Goal: Task Accomplishment & Management: Use online tool/utility

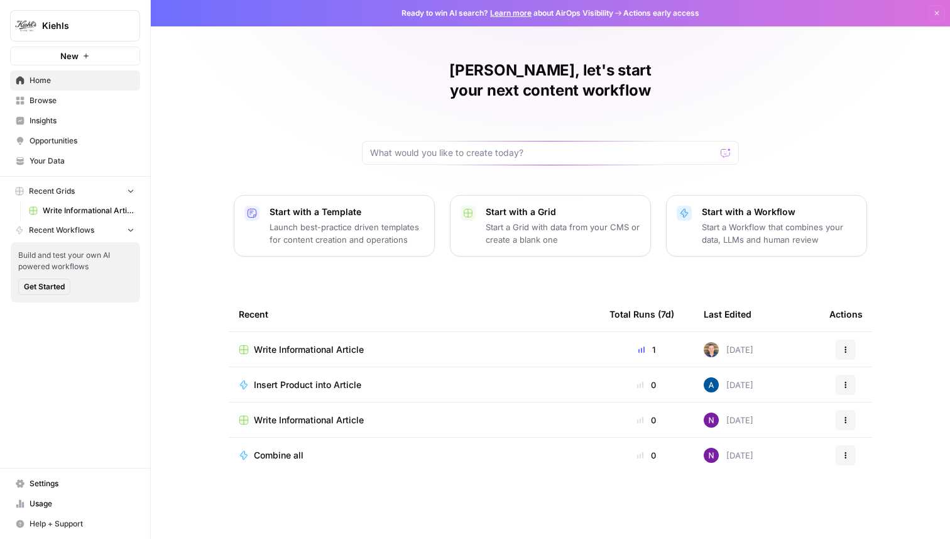
click at [57, 140] on span "Opportunities" at bounding box center [82, 140] width 105 height 11
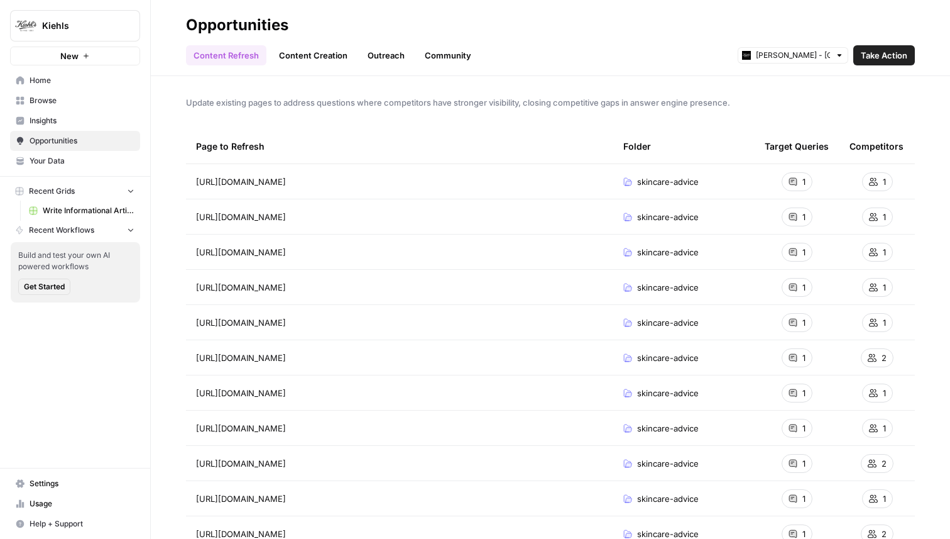
click at [317, 53] on link "Content Creation" at bounding box center [314, 55] width 84 height 20
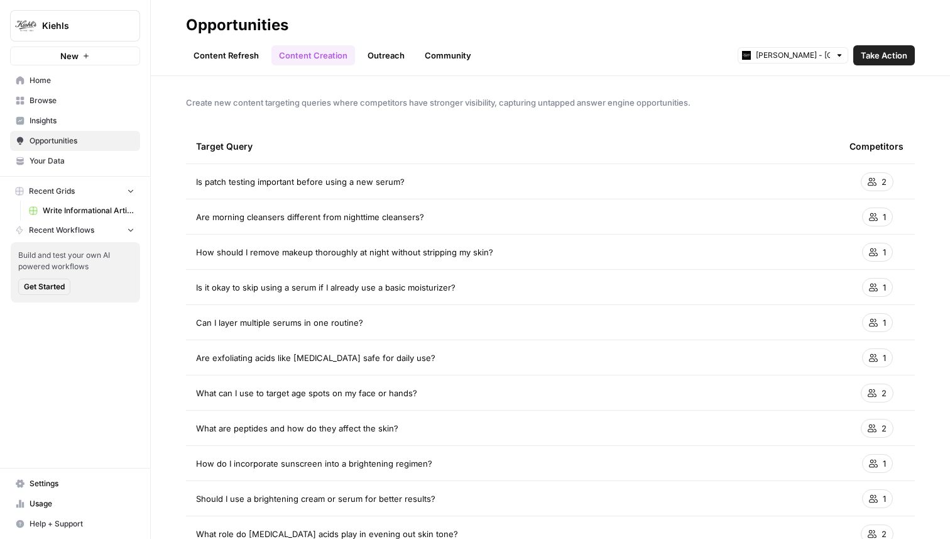
click at [239, 48] on link "Content Refresh" at bounding box center [226, 55] width 80 height 20
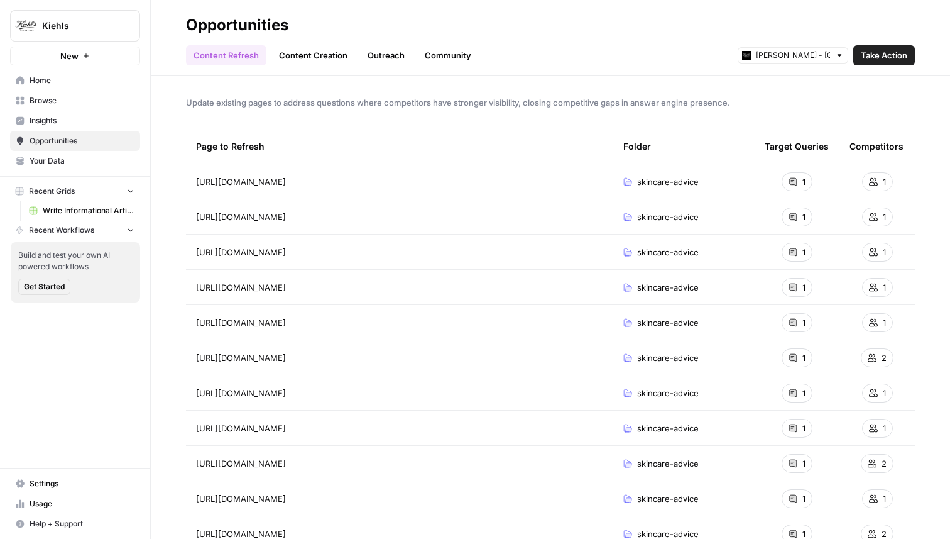
click at [302, 51] on link "Content Creation" at bounding box center [314, 55] width 84 height 20
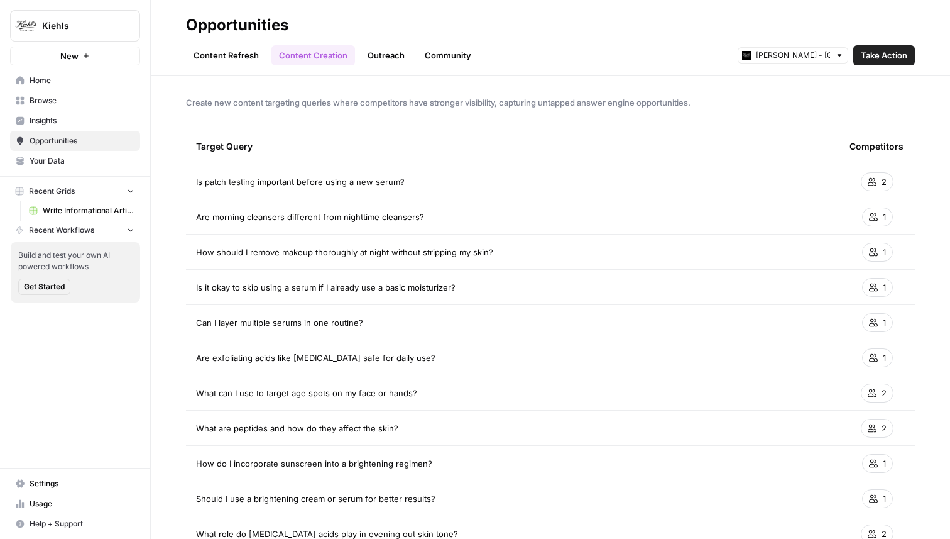
click at [391, 50] on link "Outreach" at bounding box center [386, 55] width 52 height 20
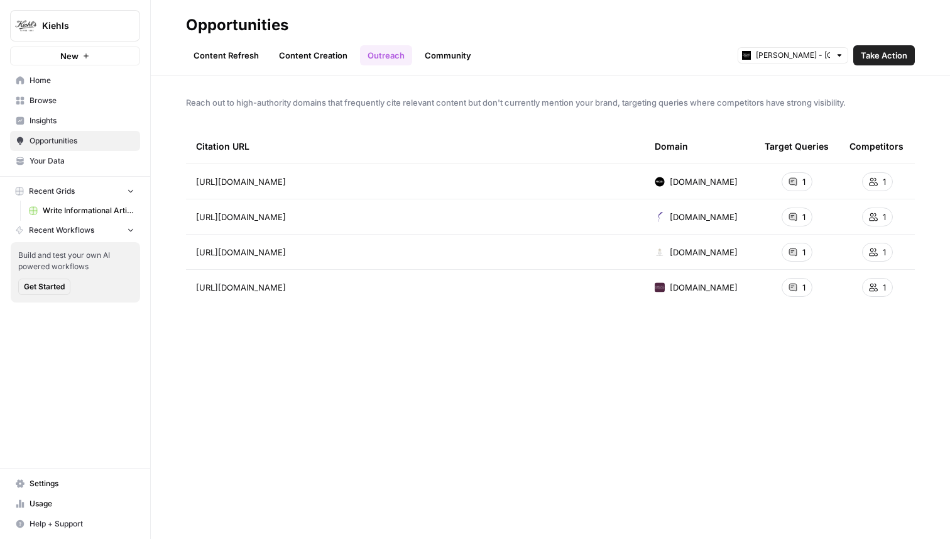
click at [438, 53] on link "Community" at bounding box center [448, 55] width 62 height 20
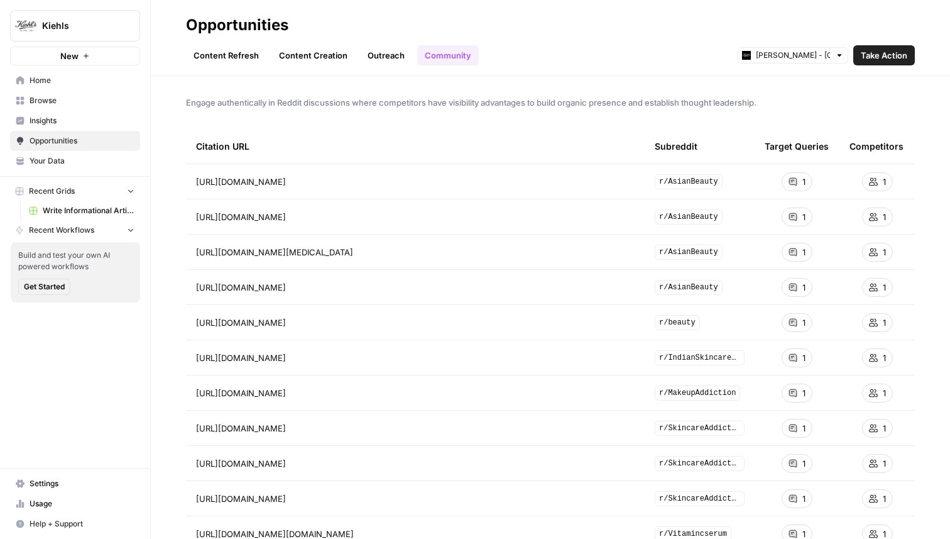
click at [223, 55] on link "Content Refresh" at bounding box center [226, 55] width 80 height 20
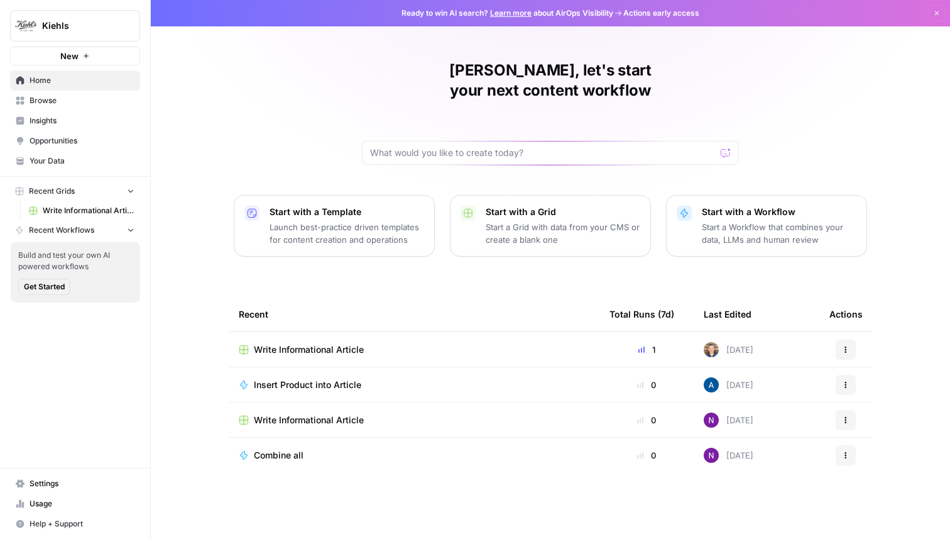
click at [187, 324] on div "Alex, let's start your next content workflow Start with a Template Launch best-…" at bounding box center [551, 269] width 800 height 539
click at [312, 343] on span "Write Informational Article" at bounding box center [309, 349] width 110 height 13
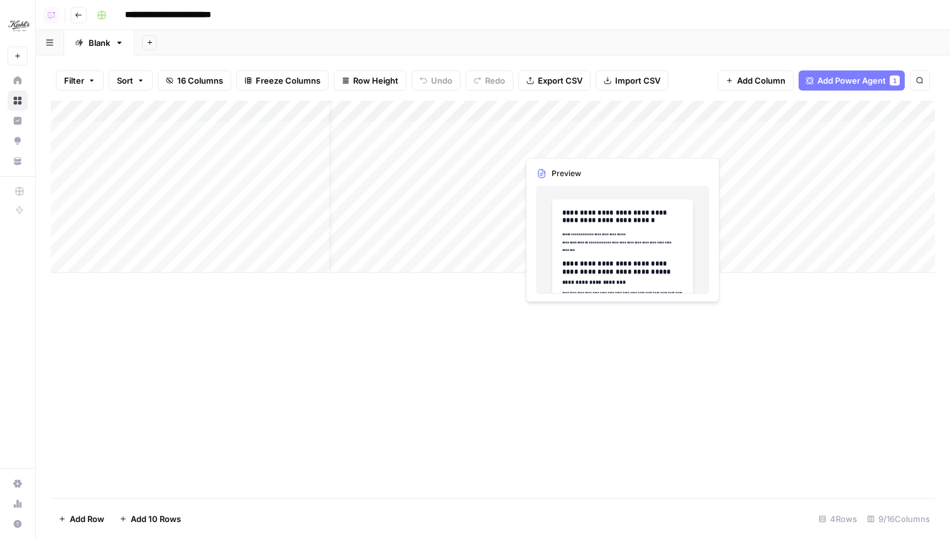
scroll to position [0, 38]
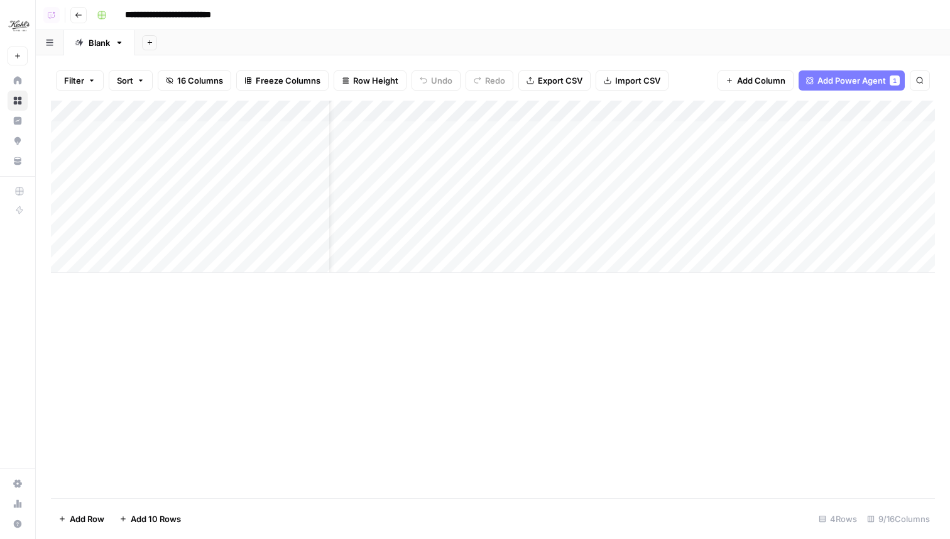
click at [620, 132] on div "Add Column" at bounding box center [493, 187] width 884 height 172
click at [661, 131] on div "Add Column" at bounding box center [493, 187] width 884 height 172
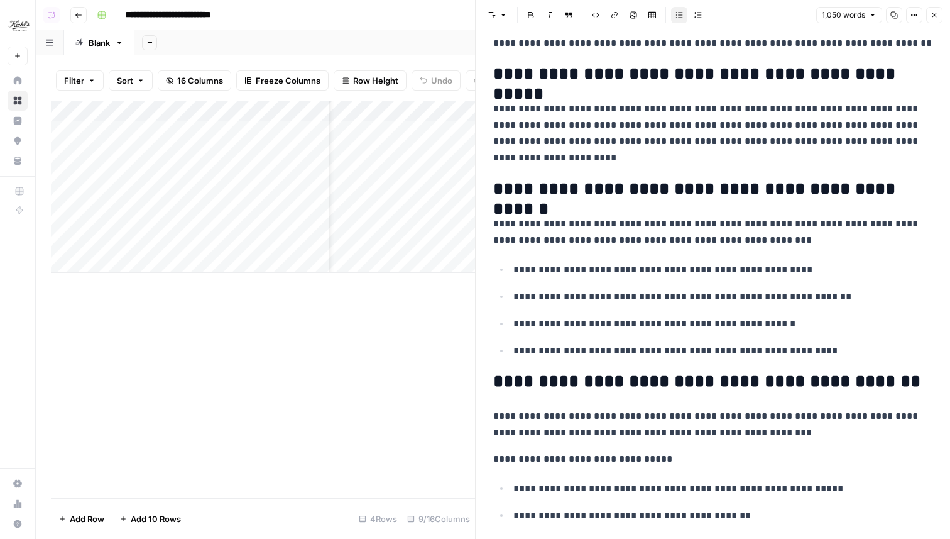
scroll to position [1067, 0]
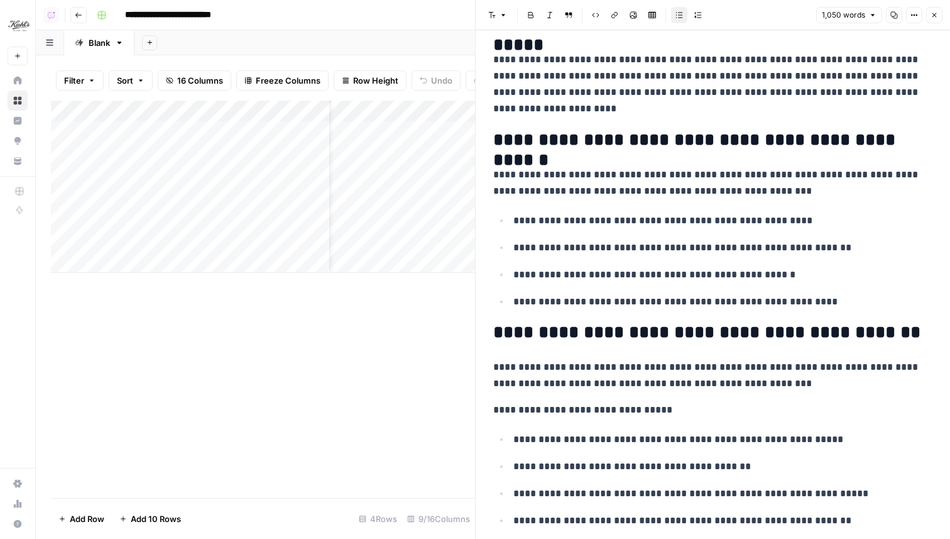
click at [934, 13] on icon "button" at bounding box center [935, 15] width 8 height 8
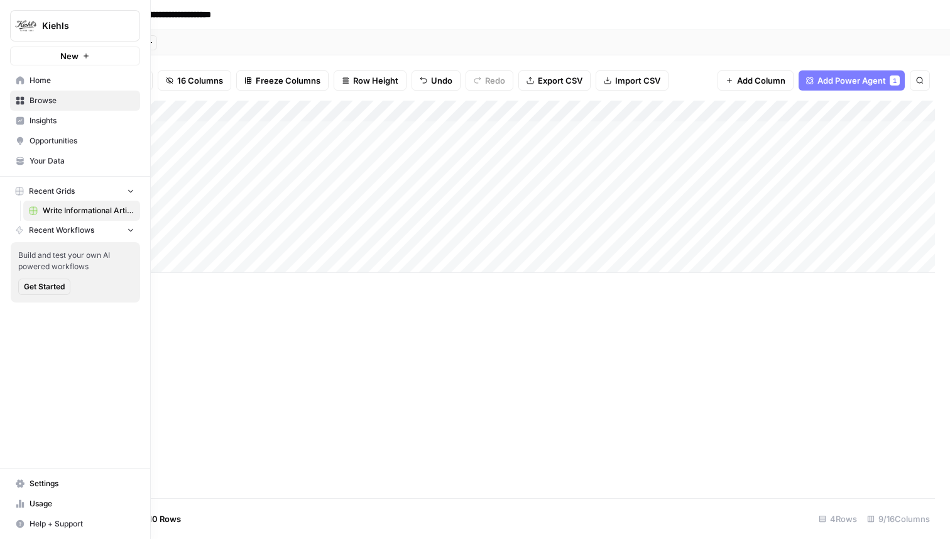
click at [28, 116] on link "Insights" at bounding box center [75, 121] width 130 height 20
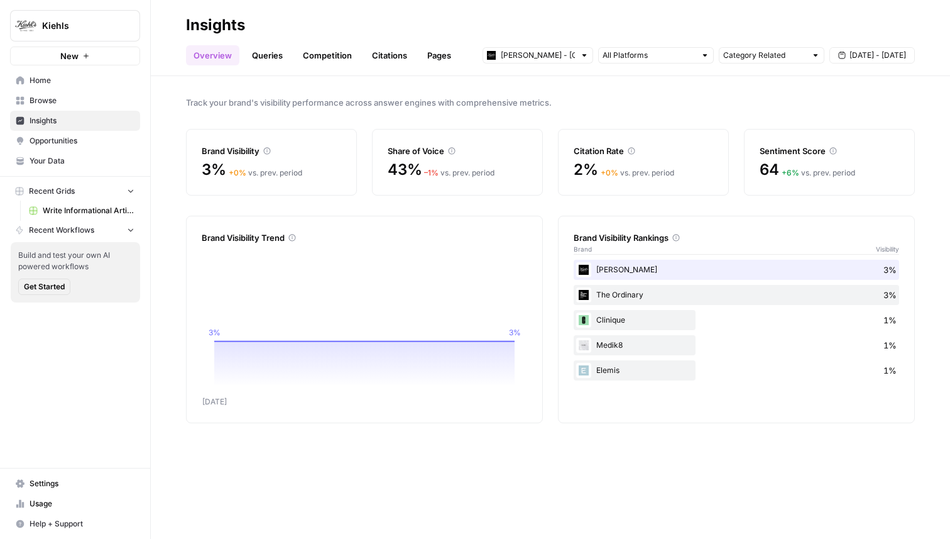
click at [269, 55] on link "Queries" at bounding box center [268, 55] width 46 height 20
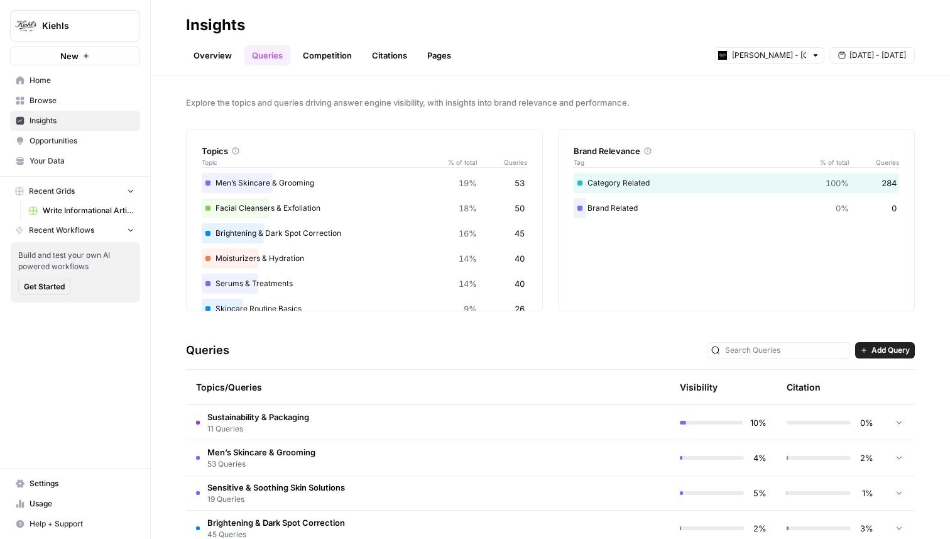
scroll to position [168, 0]
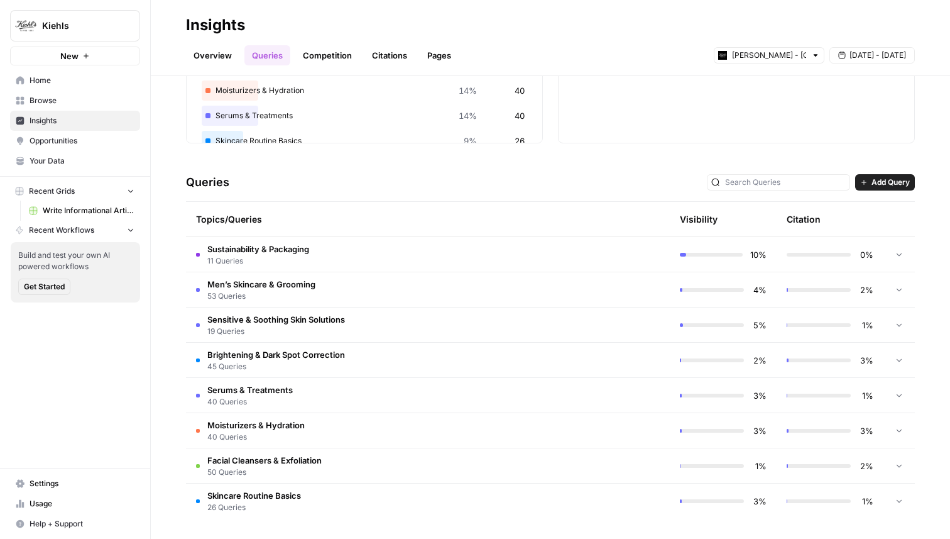
click at [889, 182] on span "Add Query" at bounding box center [891, 182] width 38 height 11
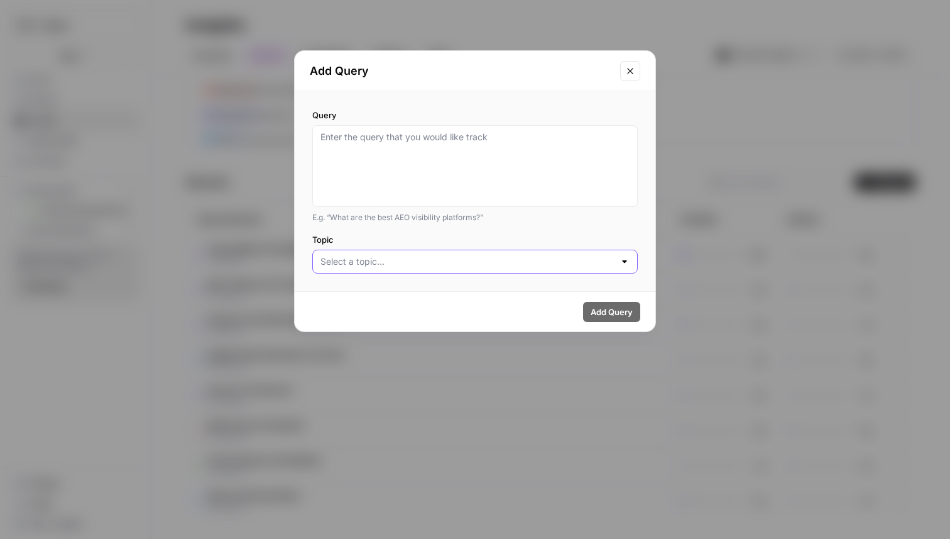
click at [436, 261] on input "Topic" at bounding box center [468, 261] width 294 height 13
click at [634, 69] on icon "Close modal" at bounding box center [630, 71] width 10 height 10
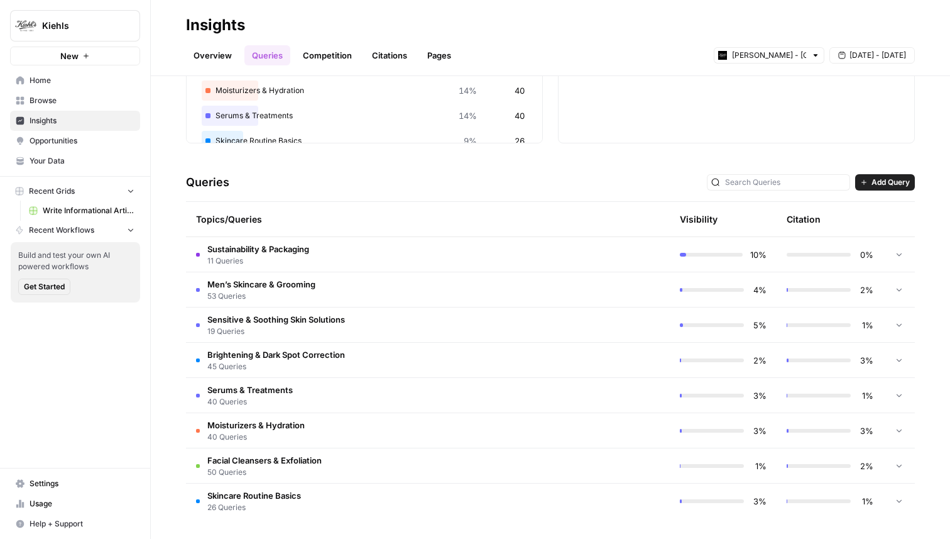
click at [306, 287] on span "Men’s Skincare & Grooming" at bounding box center [261, 284] width 108 height 13
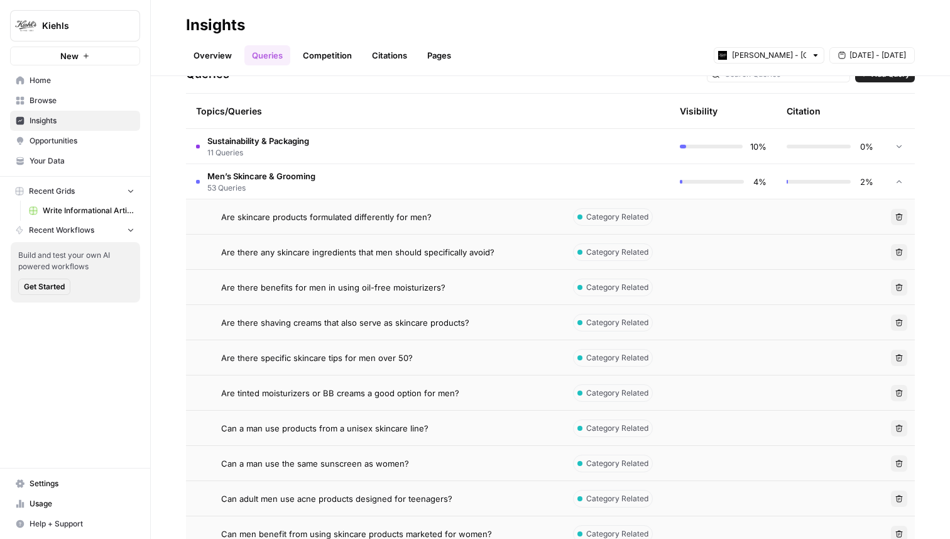
scroll to position [293, 0]
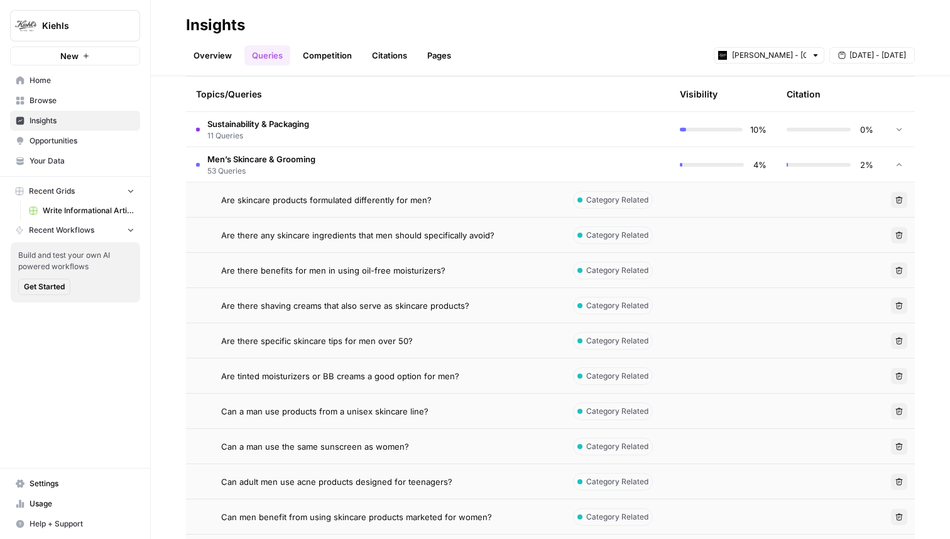
click at [275, 166] on span "53 Queries" at bounding box center [261, 170] width 108 height 11
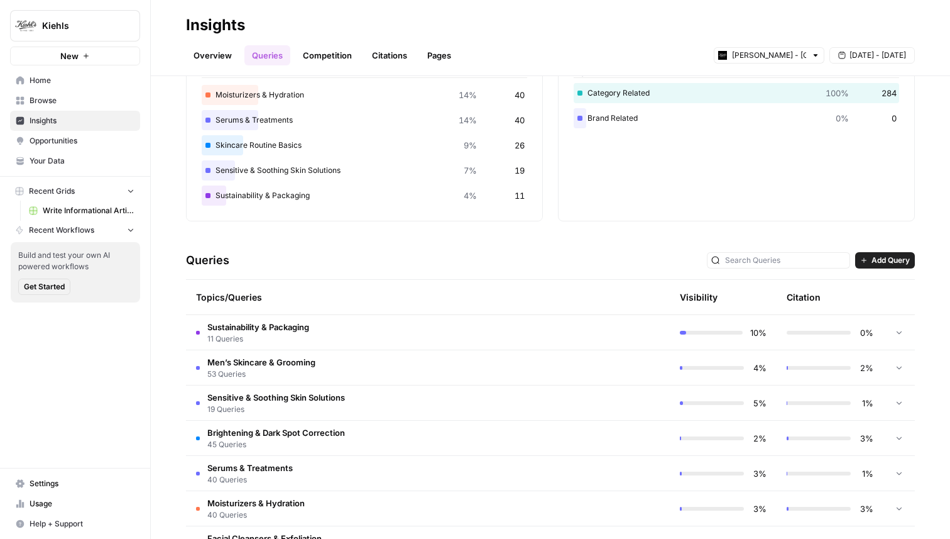
scroll to position [101, 0]
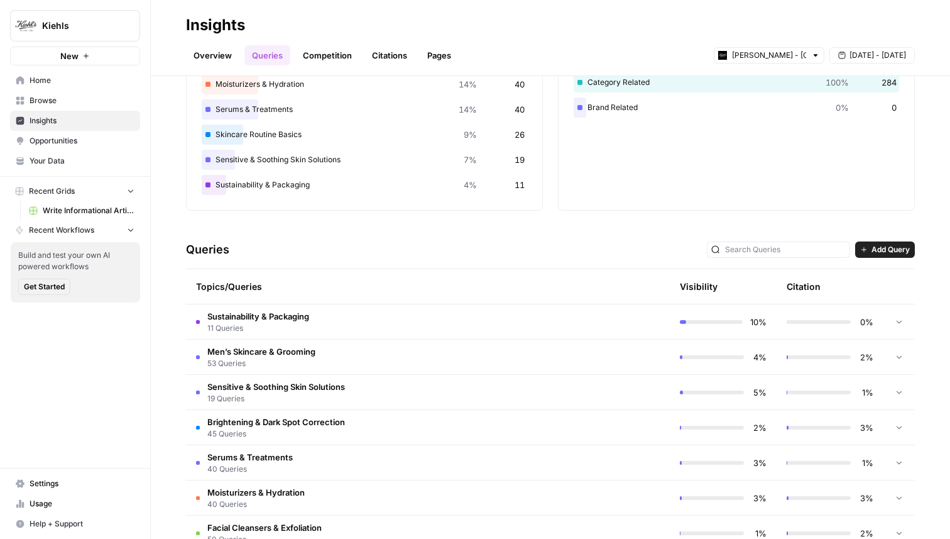
click at [243, 287] on div "Topics/Queries" at bounding box center [374, 286] width 357 height 35
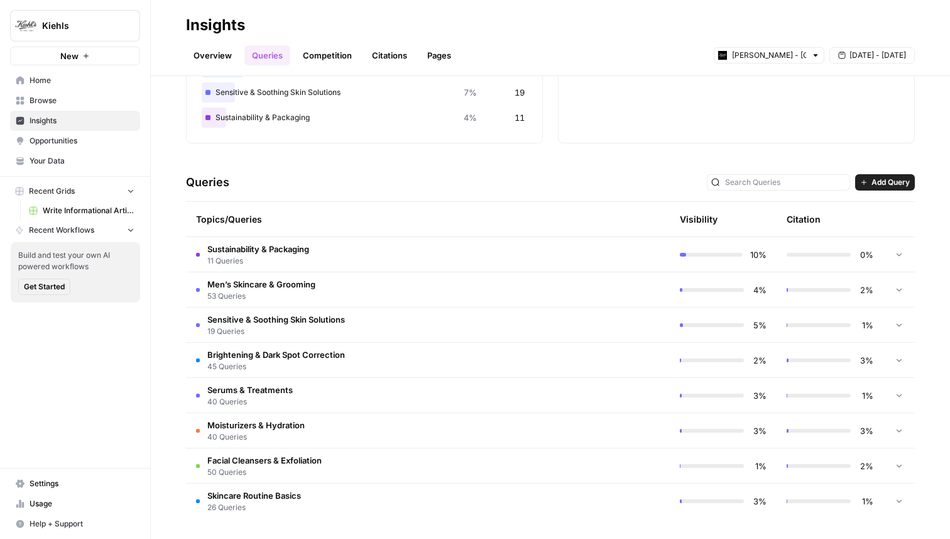
click at [258, 397] on span "40 Queries" at bounding box center [249, 401] width 85 height 11
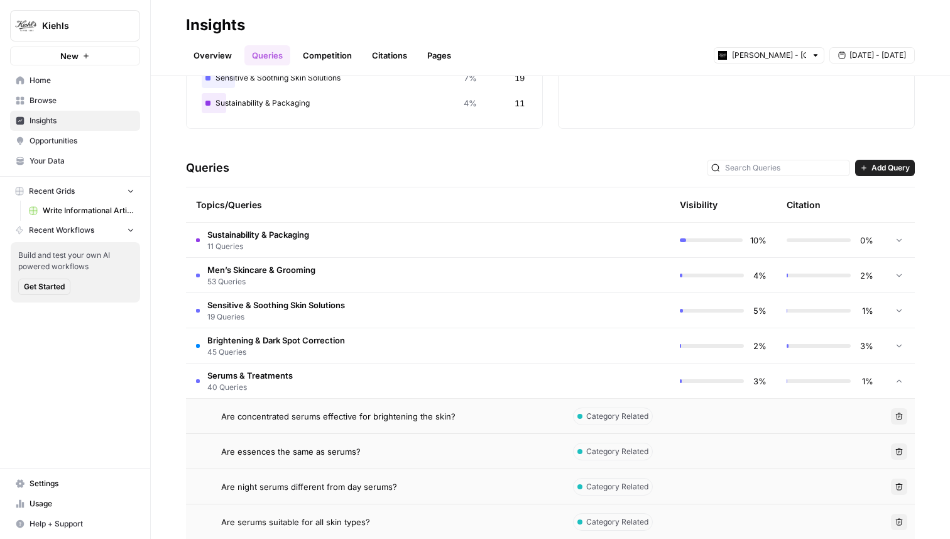
scroll to position [189, 0]
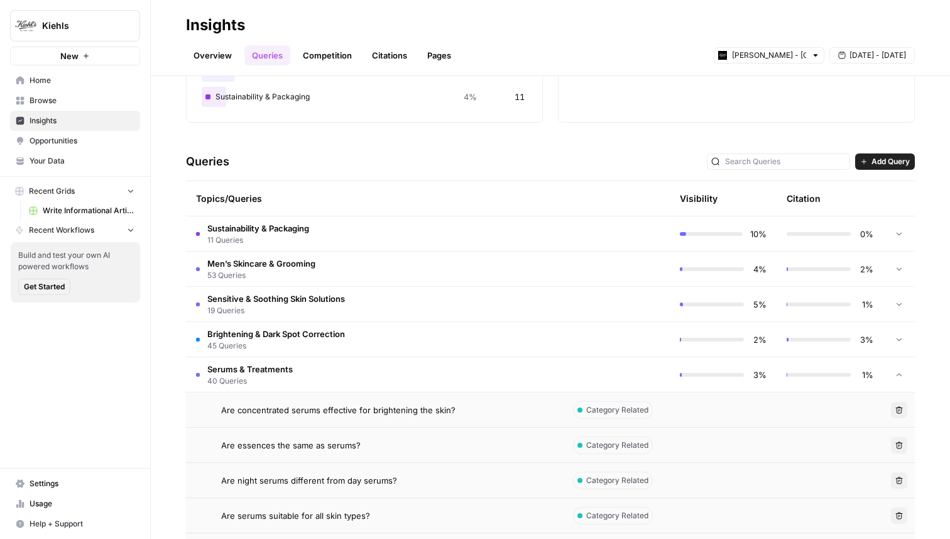
click at [263, 367] on span "Serums & Treatments" at bounding box center [249, 369] width 85 height 13
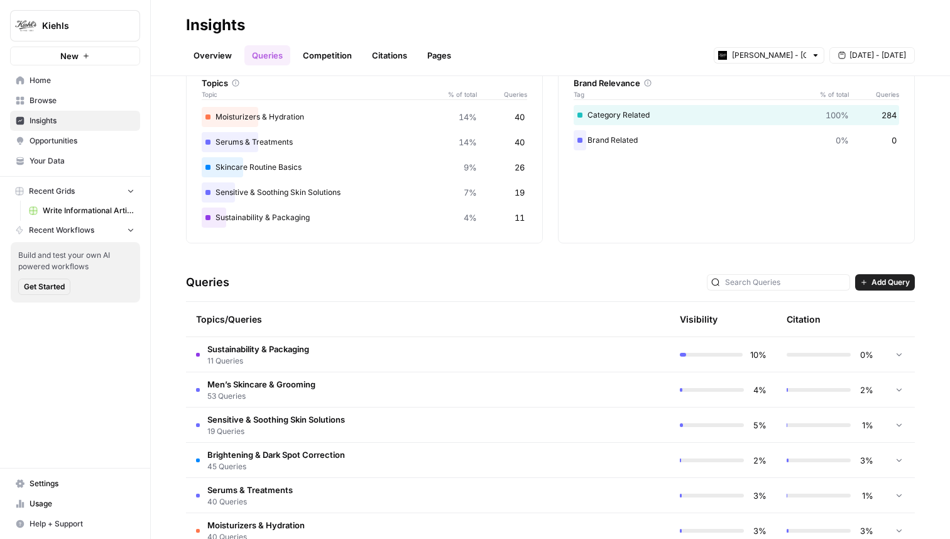
scroll to position [0, 0]
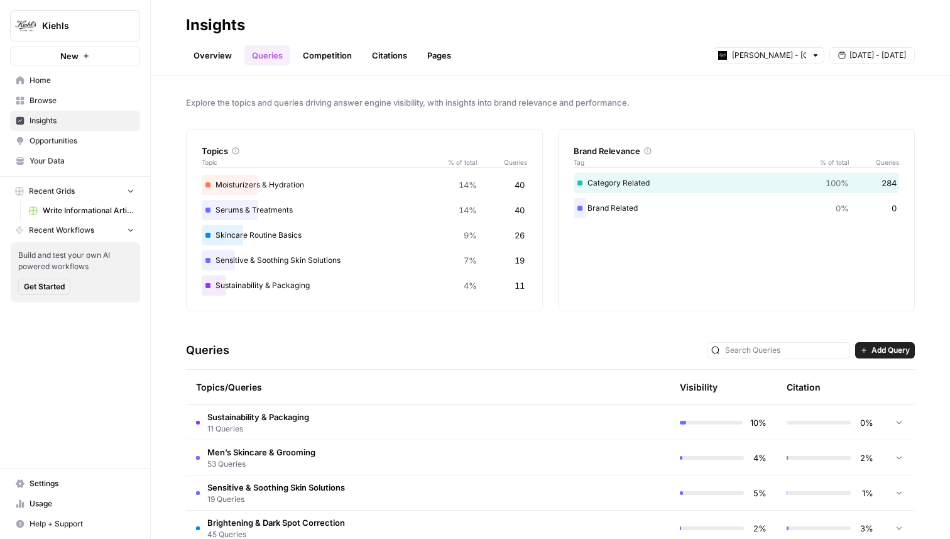
click at [69, 142] on span "Opportunities" at bounding box center [82, 140] width 105 height 11
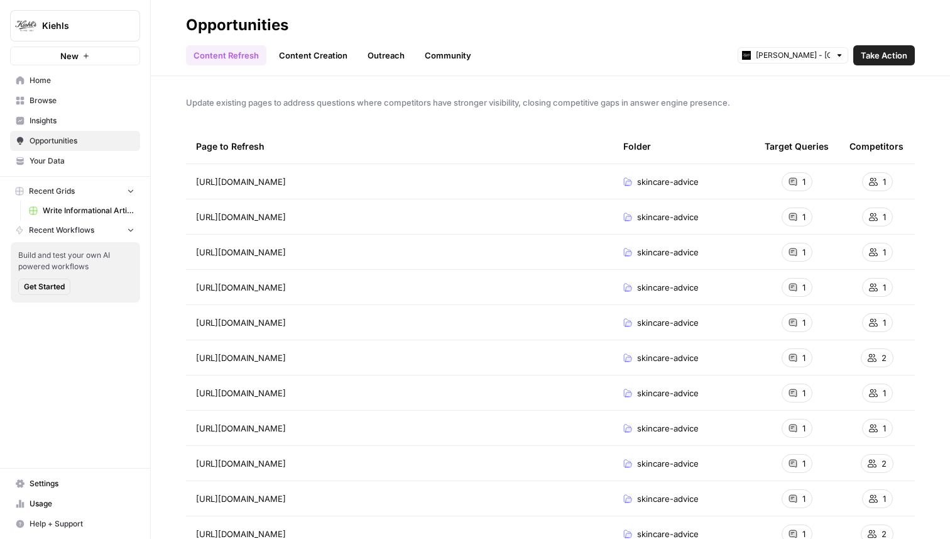
click at [872, 56] on span "Take Action" at bounding box center [884, 55] width 47 height 13
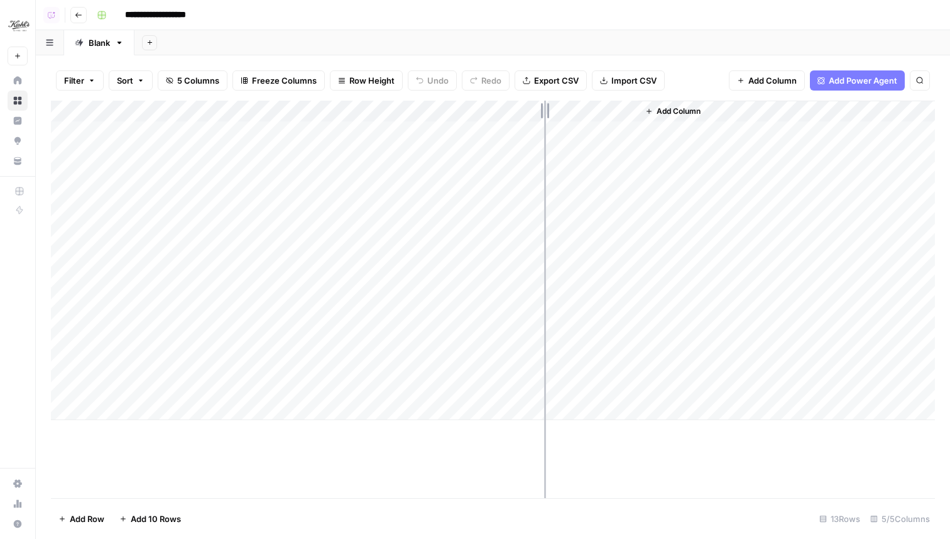
drag, startPoint x: 410, startPoint y: 111, endPoint x: 574, endPoint y: 111, distance: 163.4
click at [575, 111] on div "Add Column" at bounding box center [493, 260] width 884 height 319
drag, startPoint x: 574, startPoint y: 111, endPoint x: 427, endPoint y: 115, distance: 147.1
click at [427, 115] on div "Add Column" at bounding box center [493, 260] width 884 height 319
click at [485, 131] on div "Add Column" at bounding box center [493, 260] width 884 height 319
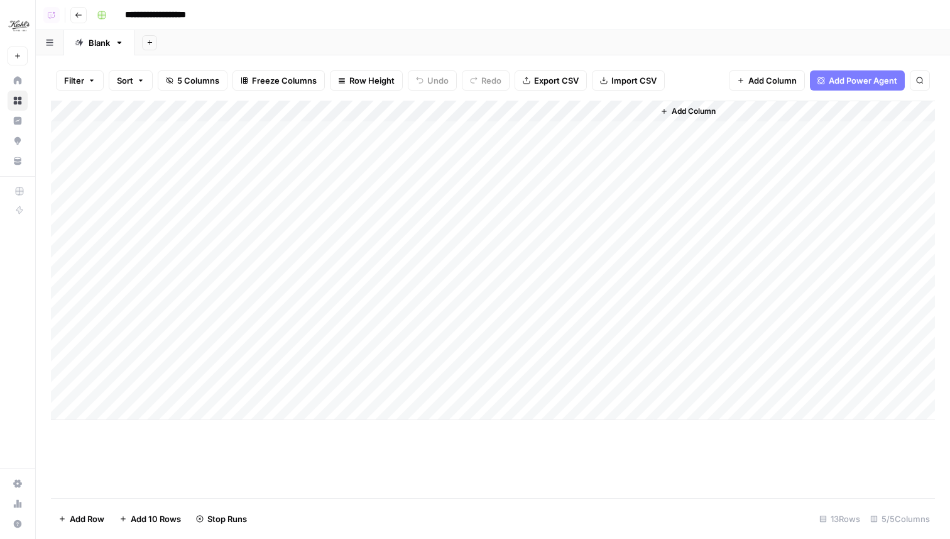
click at [481, 150] on div "Add Column" at bounding box center [493, 260] width 884 height 319
click at [491, 130] on div "Add Column" at bounding box center [493, 260] width 884 height 319
click at [513, 131] on div "Add Column" at bounding box center [493, 260] width 884 height 319
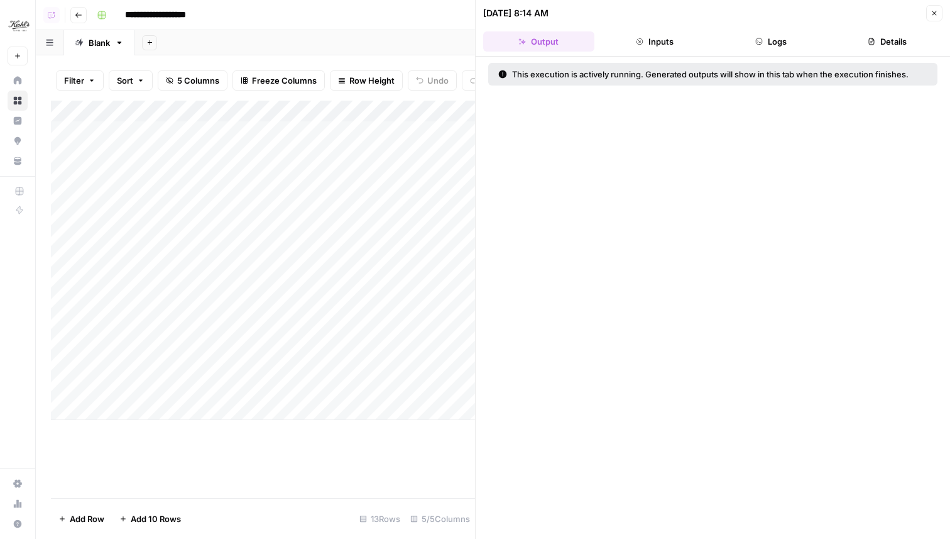
click at [881, 45] on button "Details" at bounding box center [887, 41] width 111 height 20
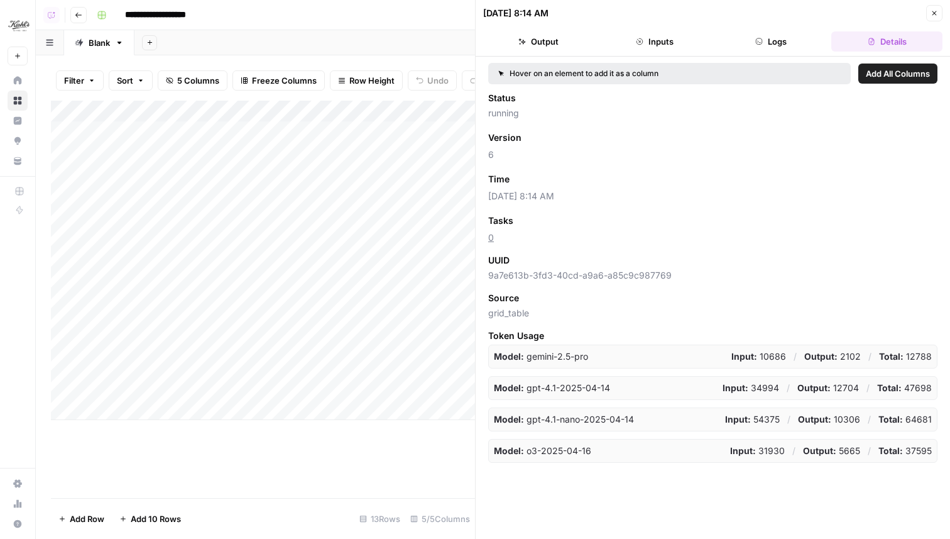
click at [781, 49] on button "Logs" at bounding box center [771, 41] width 111 height 20
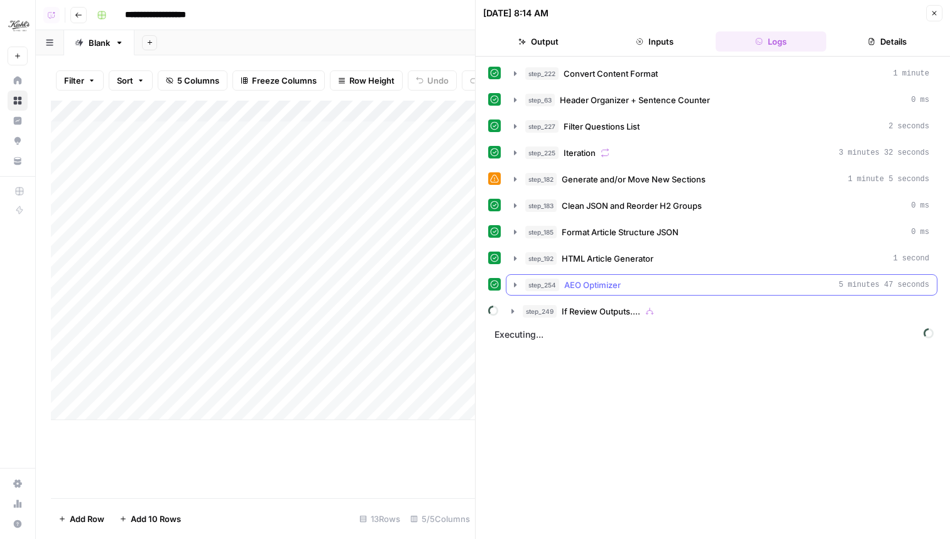
click at [514, 285] on icon "button" at bounding box center [515, 285] width 10 height 10
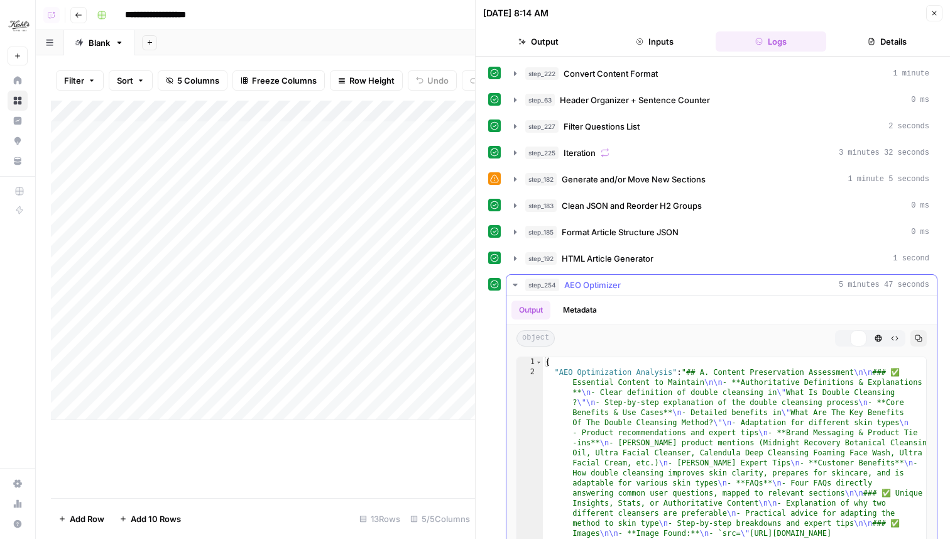
click at [514, 285] on icon "button" at bounding box center [515, 285] width 10 height 10
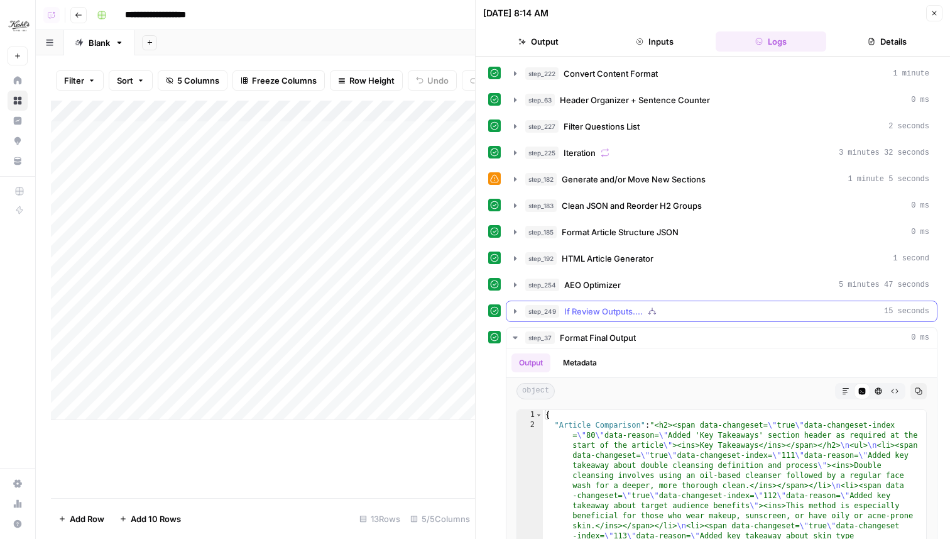
click at [514, 313] on icon "button" at bounding box center [515, 311] width 10 height 10
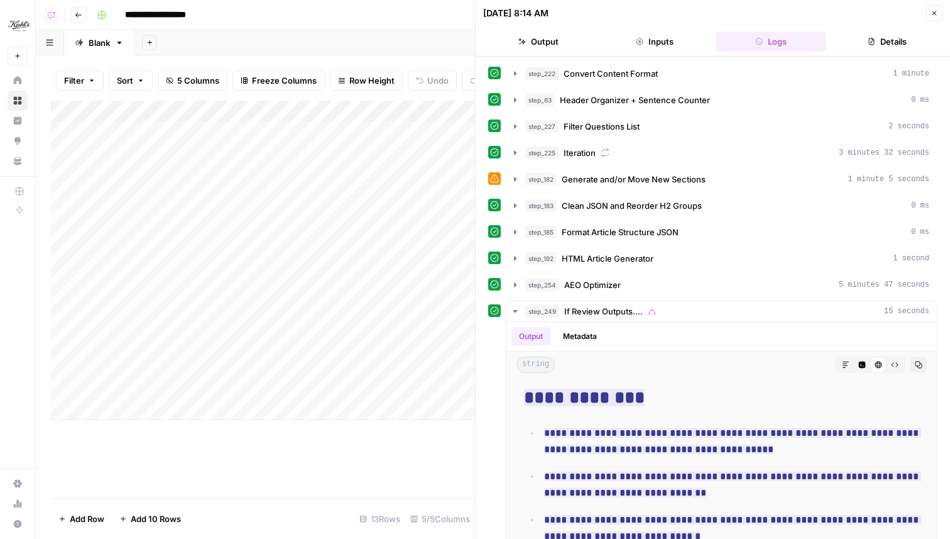
click at [524, 42] on icon "button" at bounding box center [523, 41] width 8 height 7
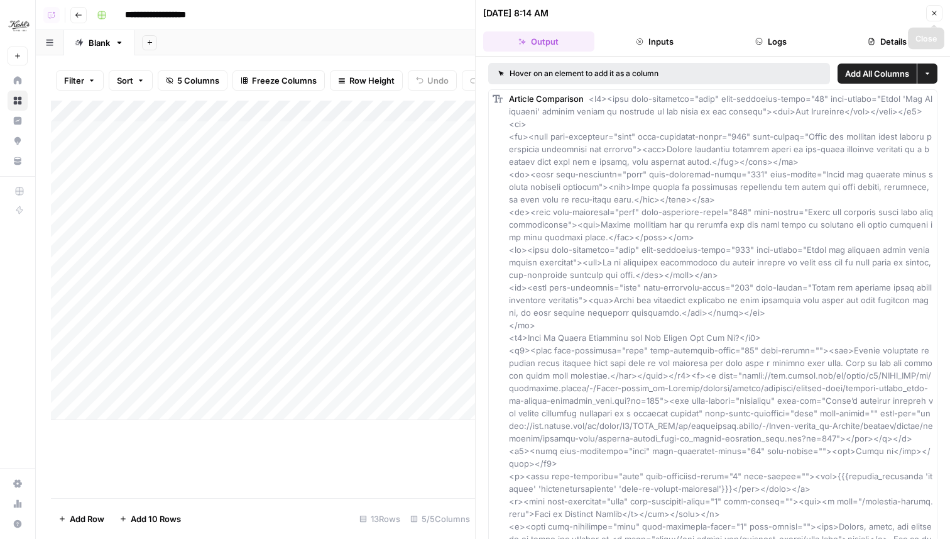
click at [936, 10] on icon "button" at bounding box center [935, 13] width 8 height 8
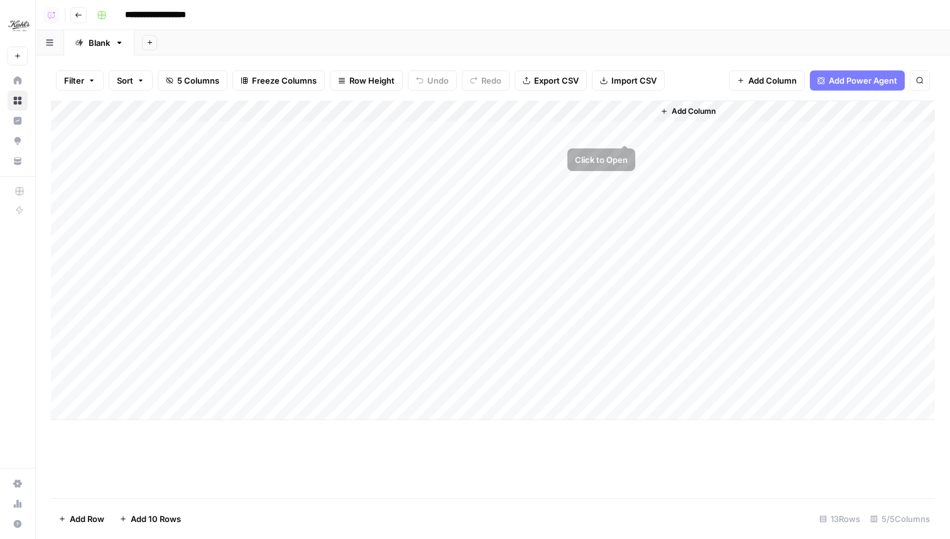
click at [627, 128] on div "Add Column" at bounding box center [493, 260] width 884 height 319
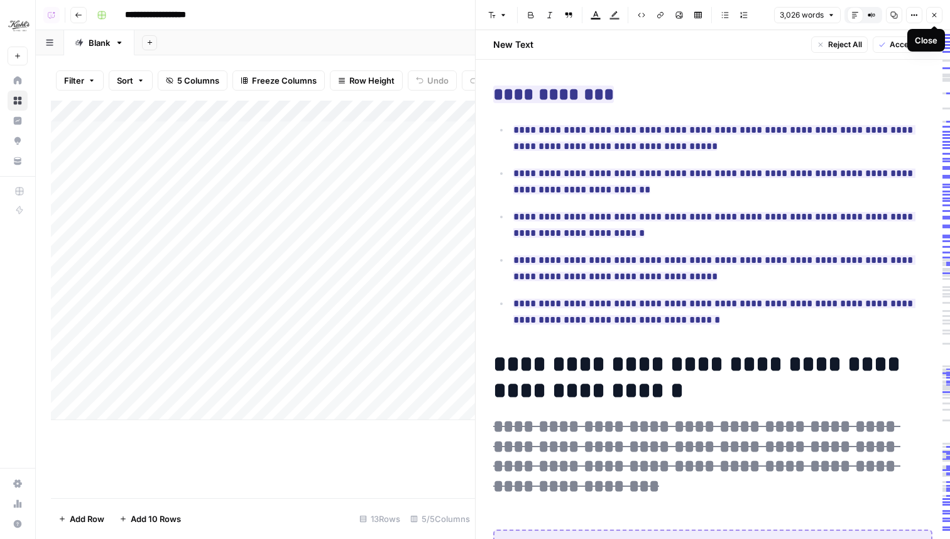
click at [935, 15] on icon "button" at bounding box center [935, 15] width 4 height 4
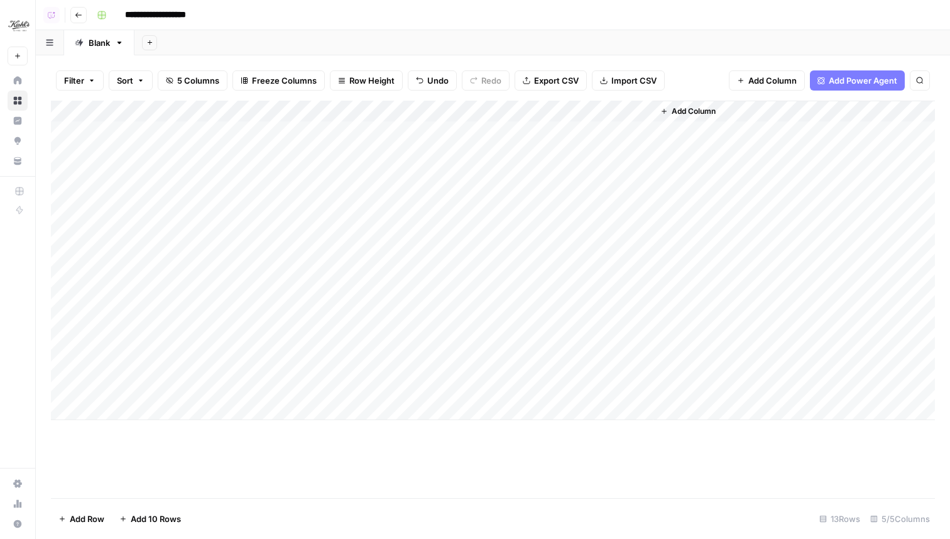
click at [610, 132] on div "Add Column" at bounding box center [493, 260] width 884 height 319
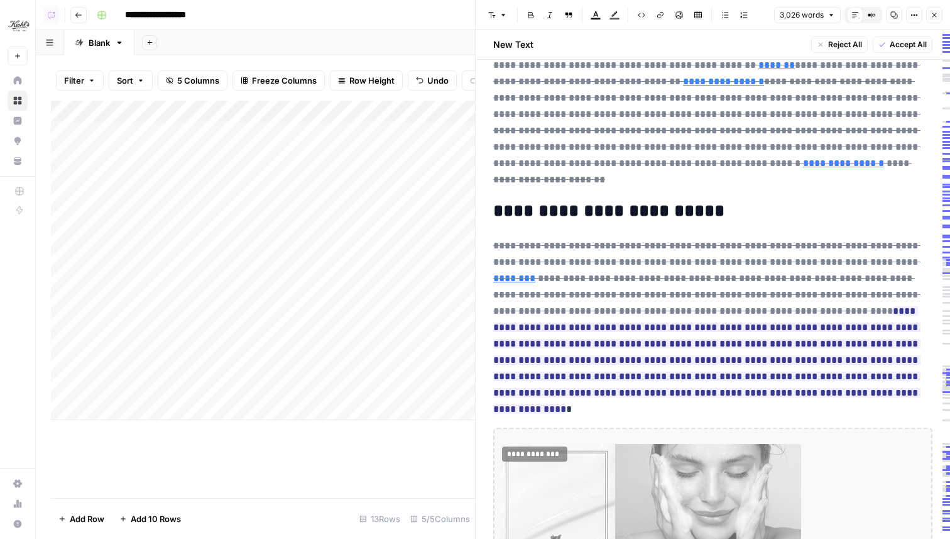
scroll to position [710, 0]
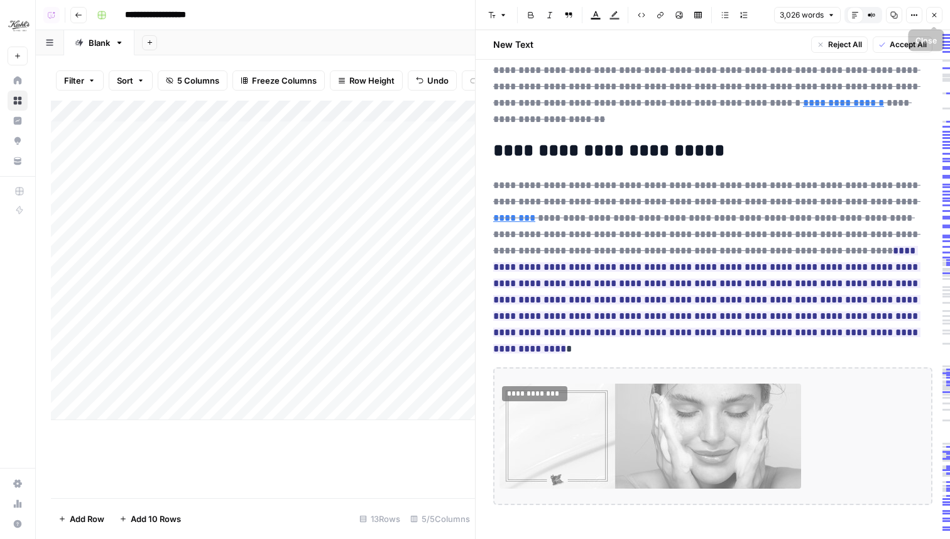
click at [931, 17] on icon "button" at bounding box center [935, 15] width 8 height 8
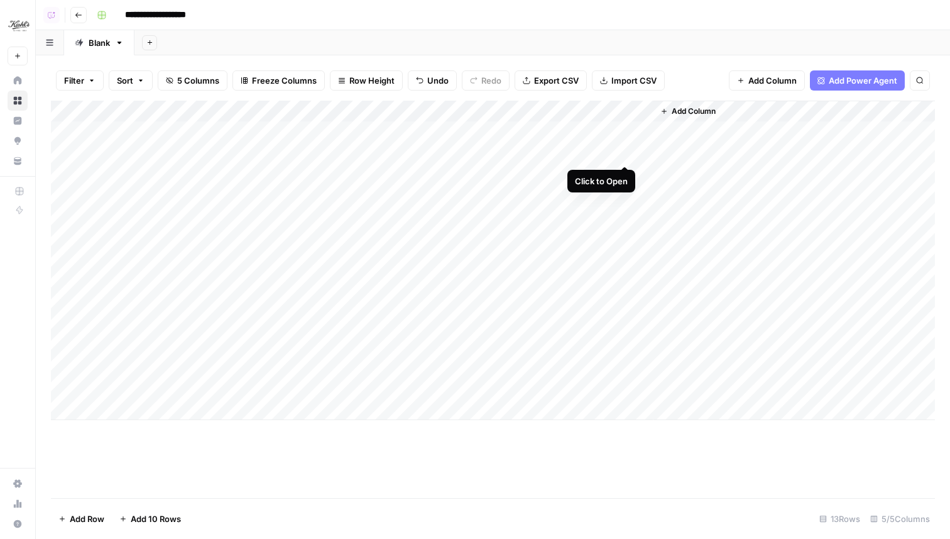
click at [626, 156] on div "Add Column" at bounding box center [493, 260] width 884 height 319
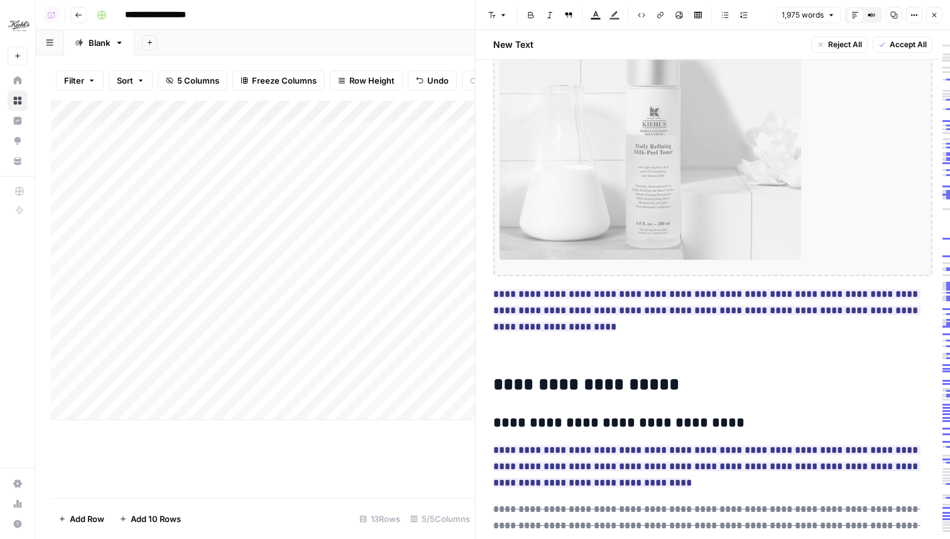
scroll to position [827, 0]
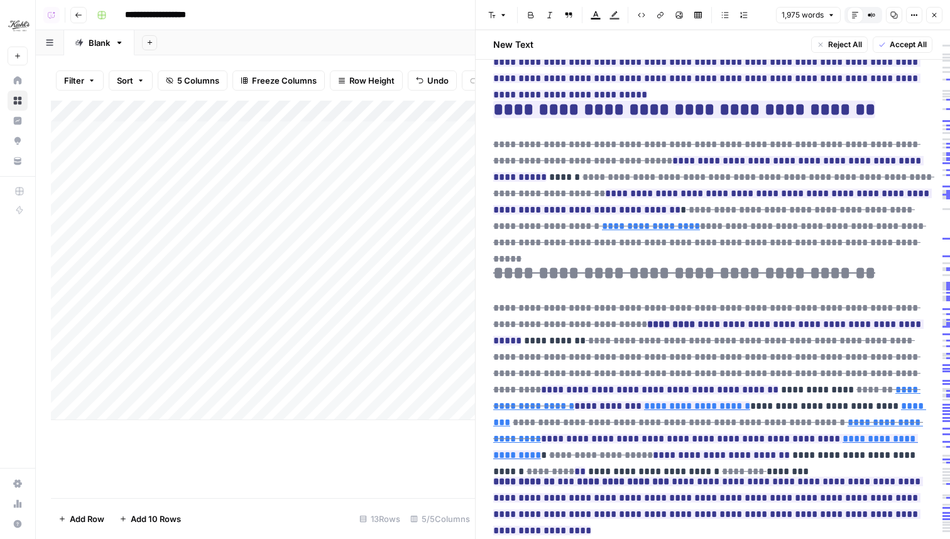
click at [934, 18] on icon "button" at bounding box center [935, 15] width 8 height 8
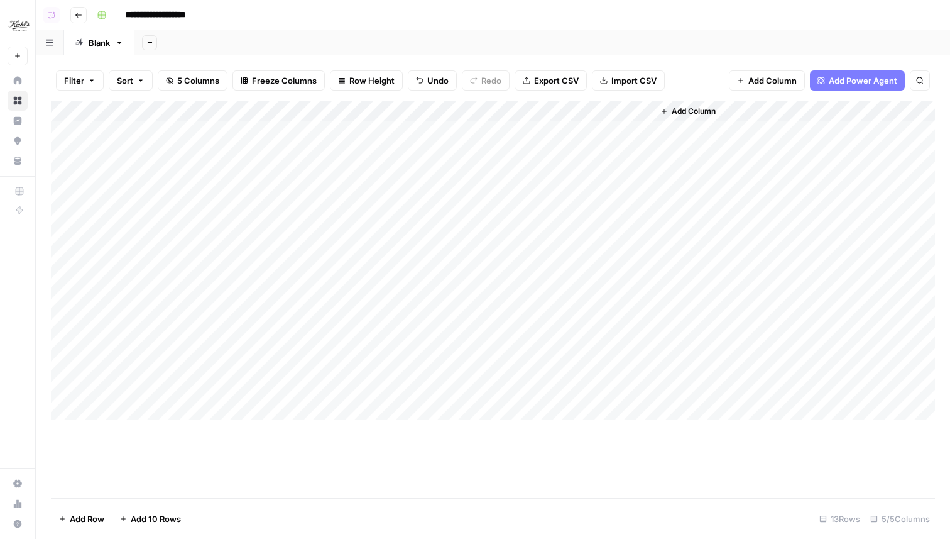
click at [512, 111] on div "Add Column" at bounding box center [493, 260] width 884 height 319
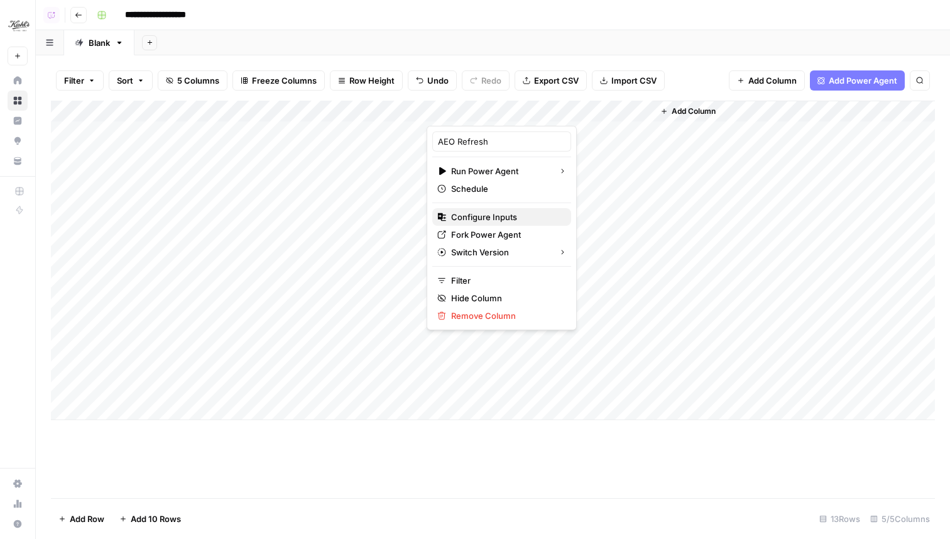
click at [481, 217] on span "Configure Inputs" at bounding box center [506, 217] width 110 height 13
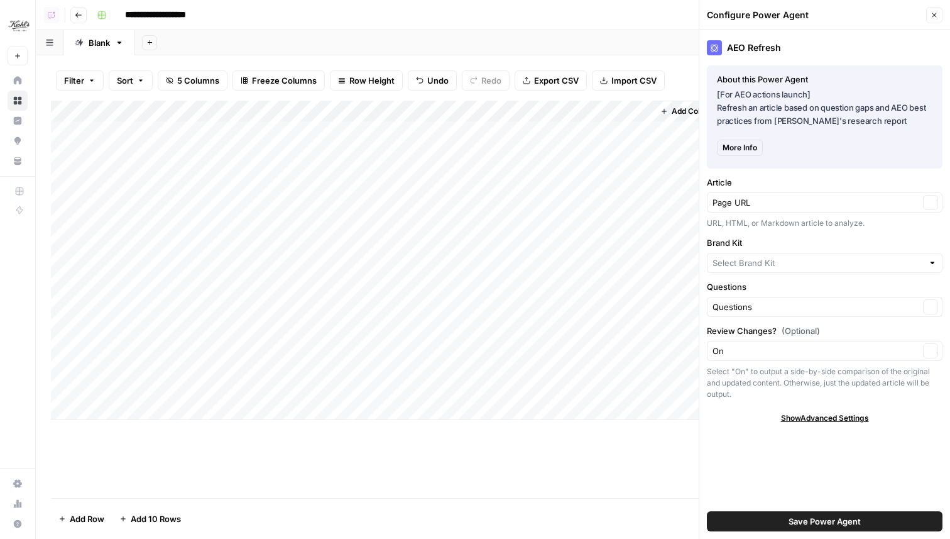
type input "Kiehl's - UK"
click at [868, 422] on span "Show Advanced Settings" at bounding box center [825, 420] width 88 height 11
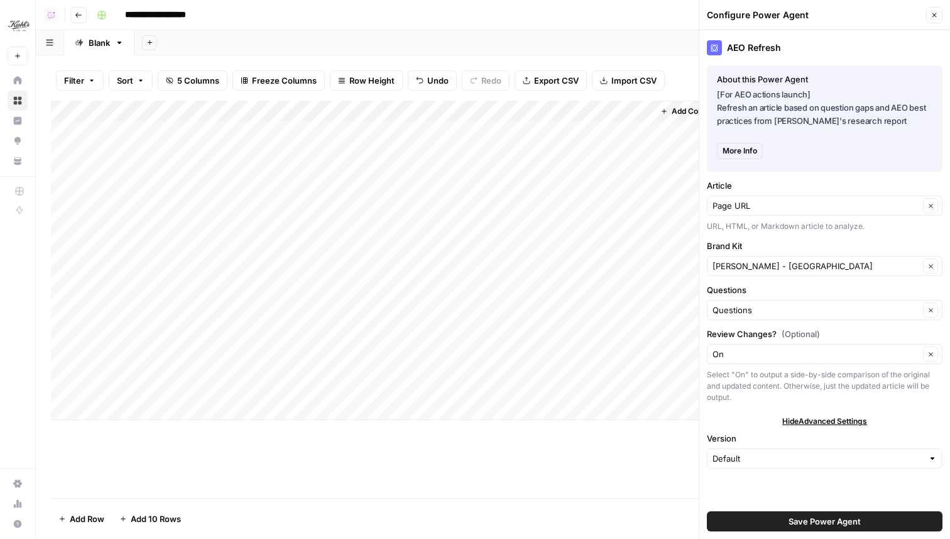
click at [867, 422] on span "Hide Advanced Settings" at bounding box center [825, 420] width 85 height 11
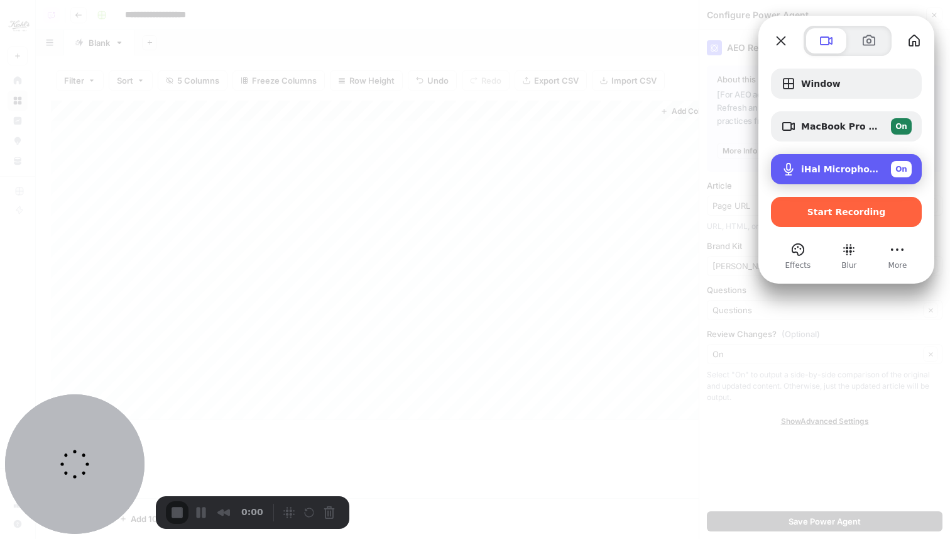
click at [899, 168] on span "On" at bounding box center [902, 168] width 12 height 11
click at [854, 159] on div "No microphone Off" at bounding box center [846, 169] width 151 height 30
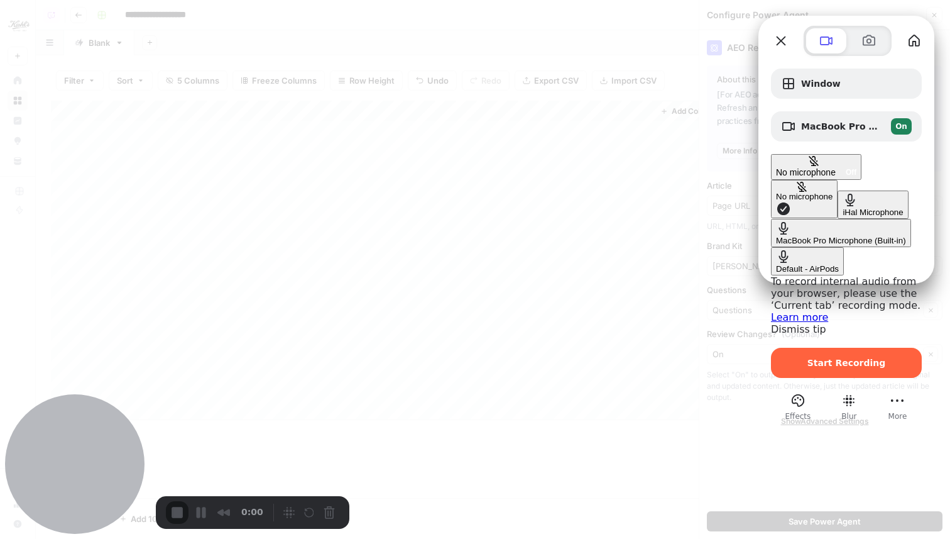
click at [771, 252] on AirPods "Default - AirPods" at bounding box center [807, 261] width 73 height 28
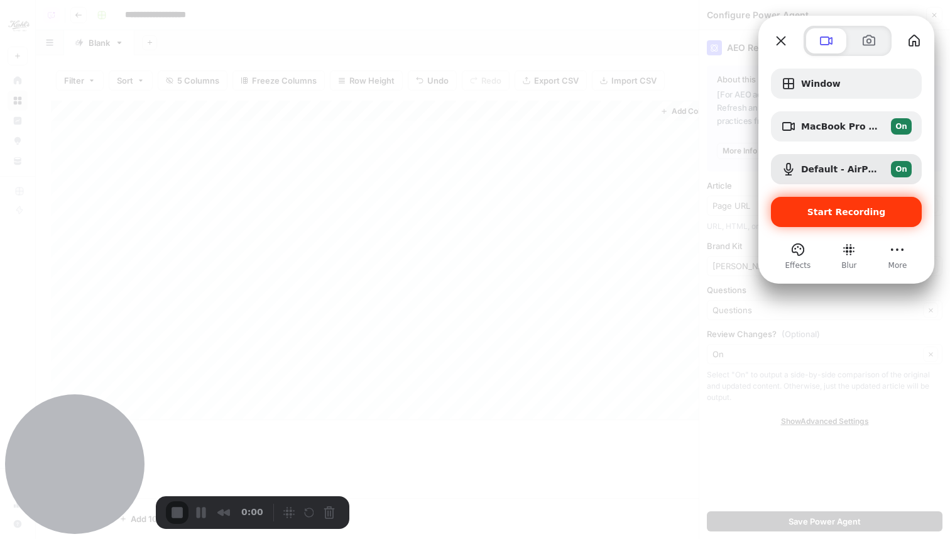
click at [842, 214] on span "Start Recording" at bounding box center [847, 212] width 79 height 10
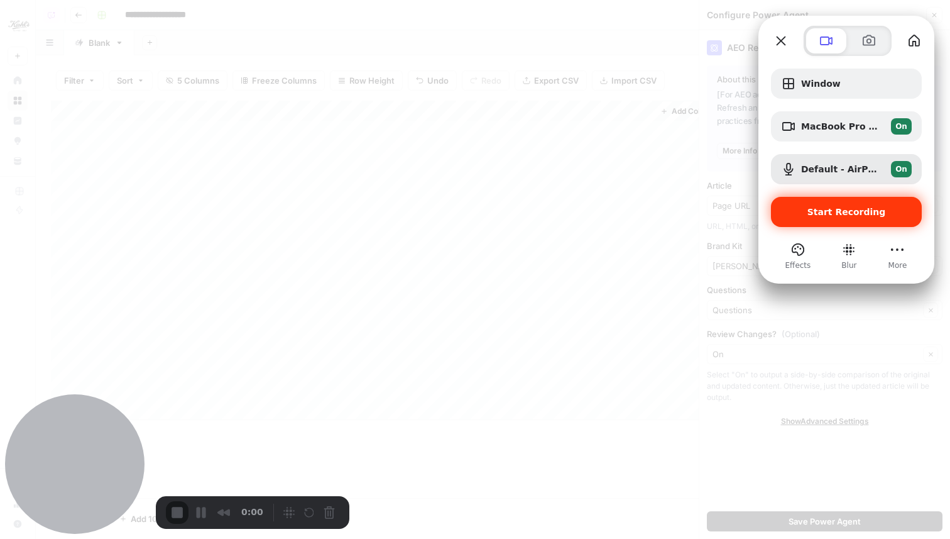
click at [838, 214] on span "Start Recording" at bounding box center [847, 212] width 79 height 10
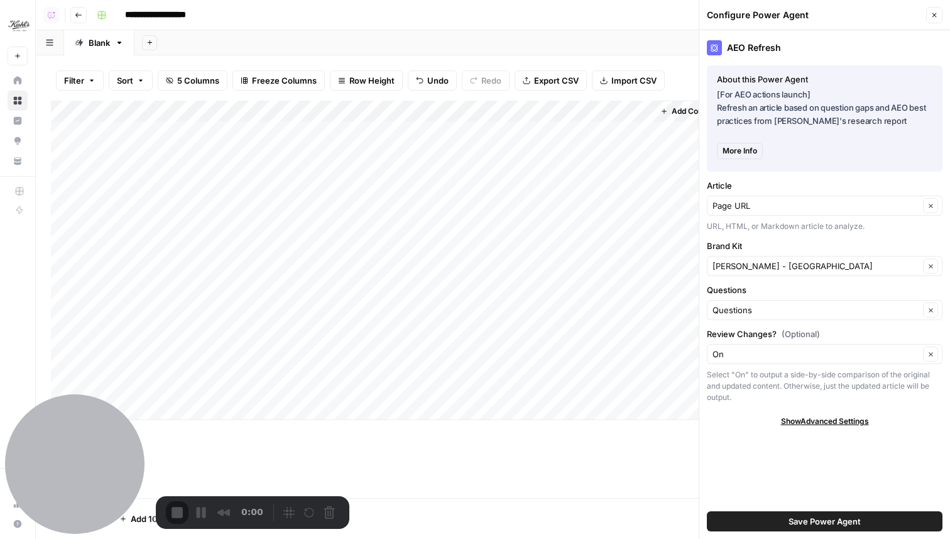
click at [933, 12] on icon "button" at bounding box center [935, 15] width 8 height 8
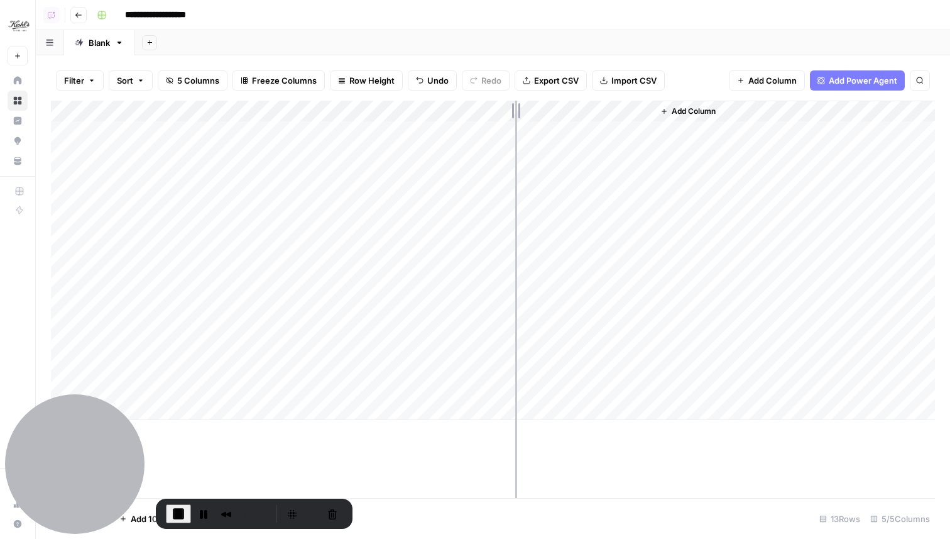
drag, startPoint x: 425, startPoint y: 109, endPoint x: 525, endPoint y: 109, distance: 99.9
click at [525, 109] on div "Add Column" at bounding box center [493, 260] width 884 height 319
click at [706, 132] on div "Add Column" at bounding box center [493, 260] width 884 height 319
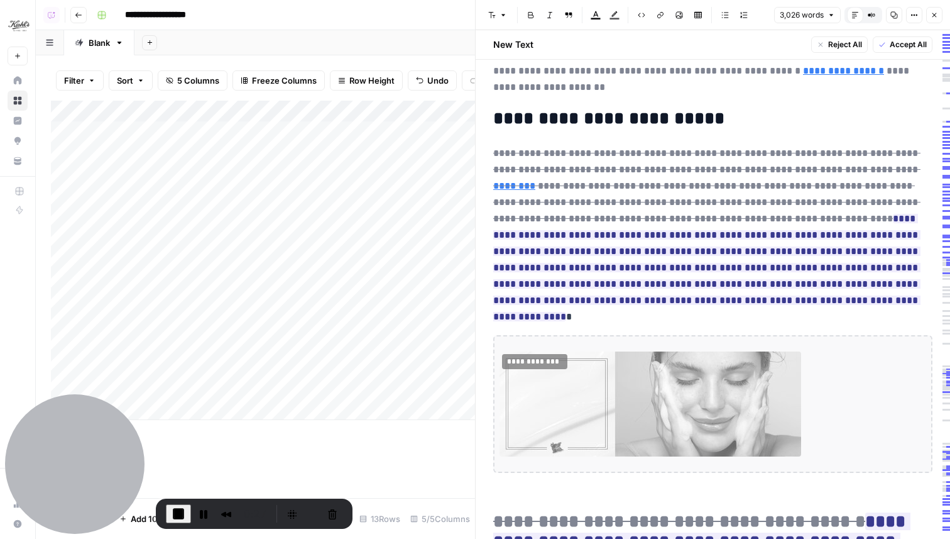
scroll to position [525, 0]
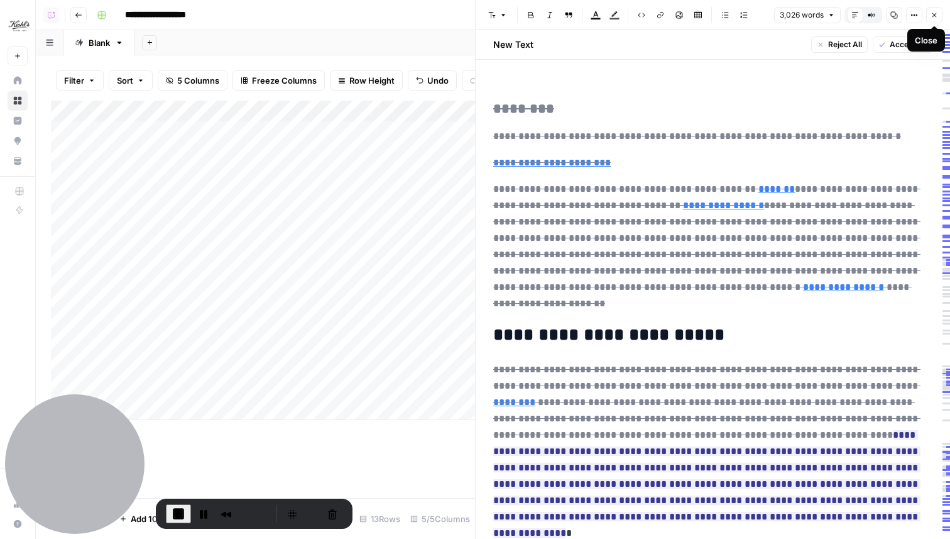
click at [933, 10] on button "Close" at bounding box center [934, 15] width 16 height 16
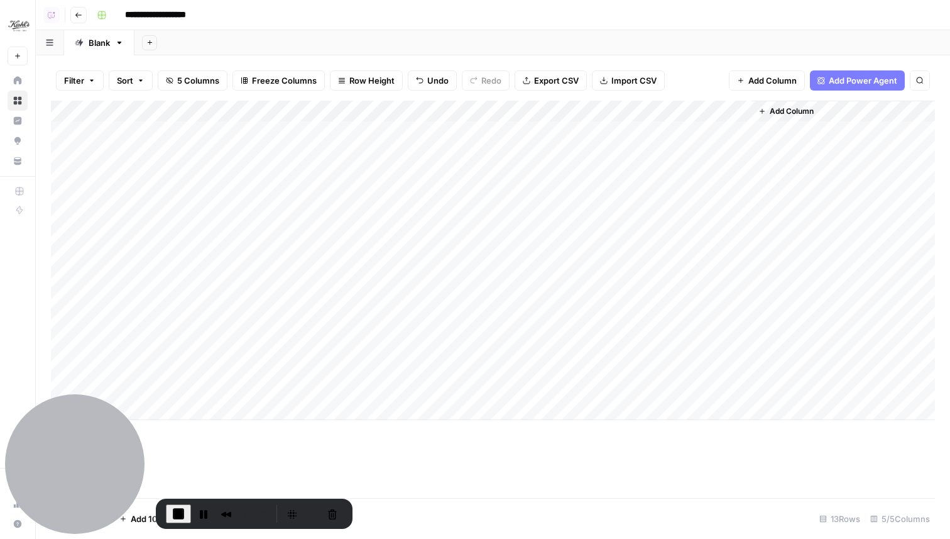
click at [609, 133] on div "Add Column" at bounding box center [493, 260] width 884 height 319
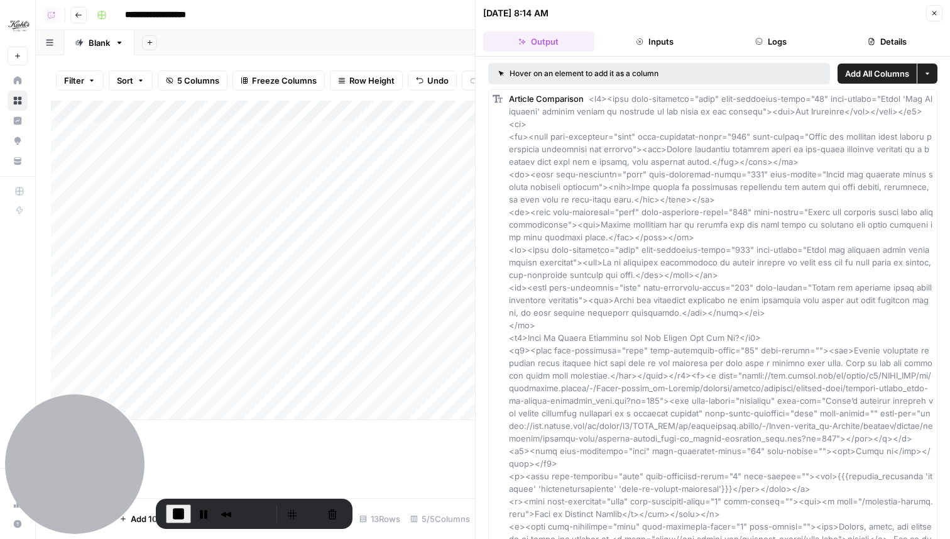
click at [928, 14] on button "Close" at bounding box center [934, 13] width 16 height 16
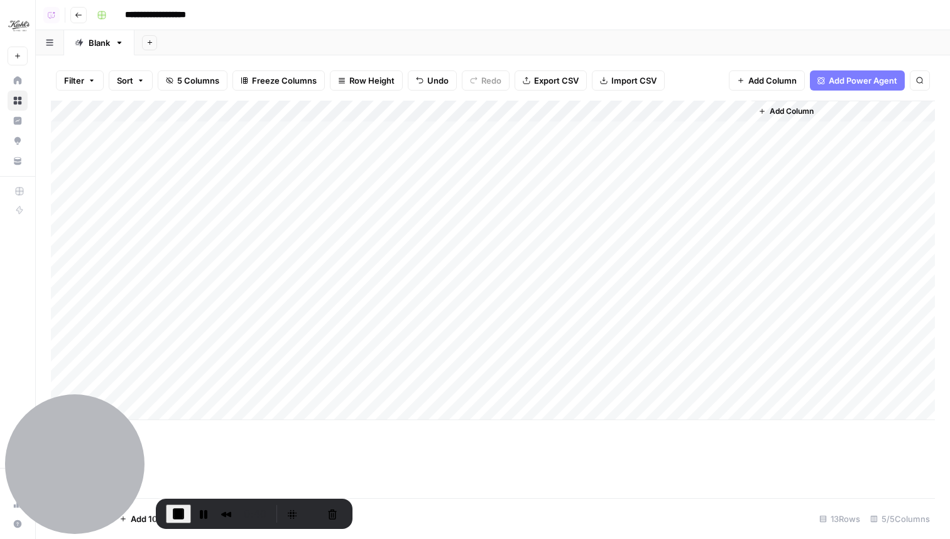
click at [449, 157] on div "Add Column" at bounding box center [493, 260] width 884 height 319
drag, startPoint x: 524, startPoint y: 109, endPoint x: 540, endPoint y: 109, distance: 16.3
click at [540, 109] on div "Add Column" at bounding box center [493, 260] width 884 height 319
drag, startPoint x: 540, startPoint y: 109, endPoint x: 495, endPoint y: 109, distance: 45.3
click at [494, 109] on div "Add Column" at bounding box center [493, 260] width 884 height 319
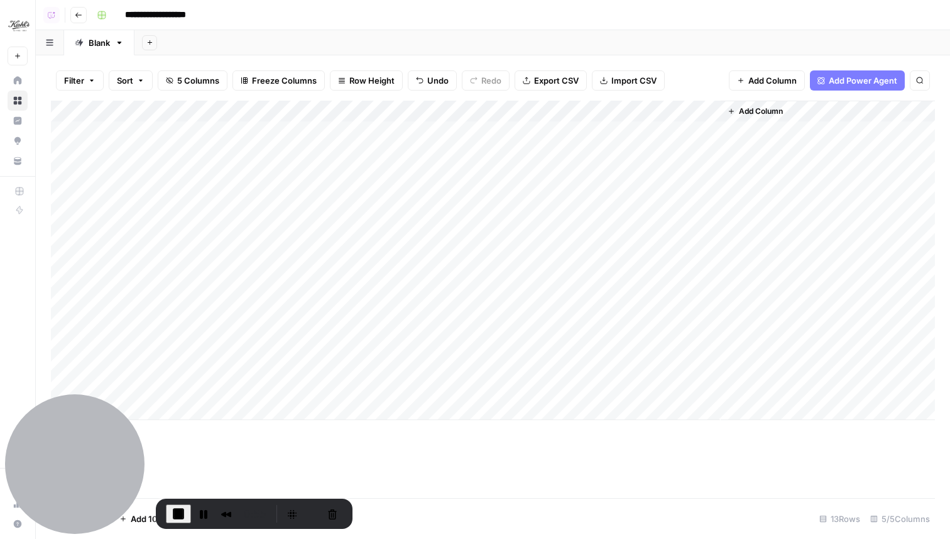
click at [692, 151] on div "Add Column" at bounding box center [493, 260] width 884 height 319
click at [580, 112] on div "Add Column" at bounding box center [493, 260] width 884 height 319
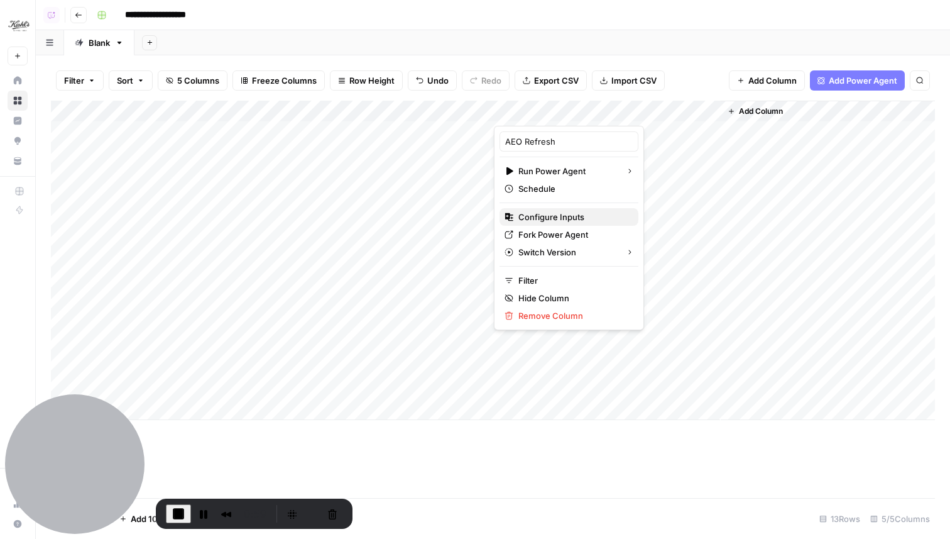
click at [569, 215] on span "Configure Inputs" at bounding box center [574, 217] width 110 height 13
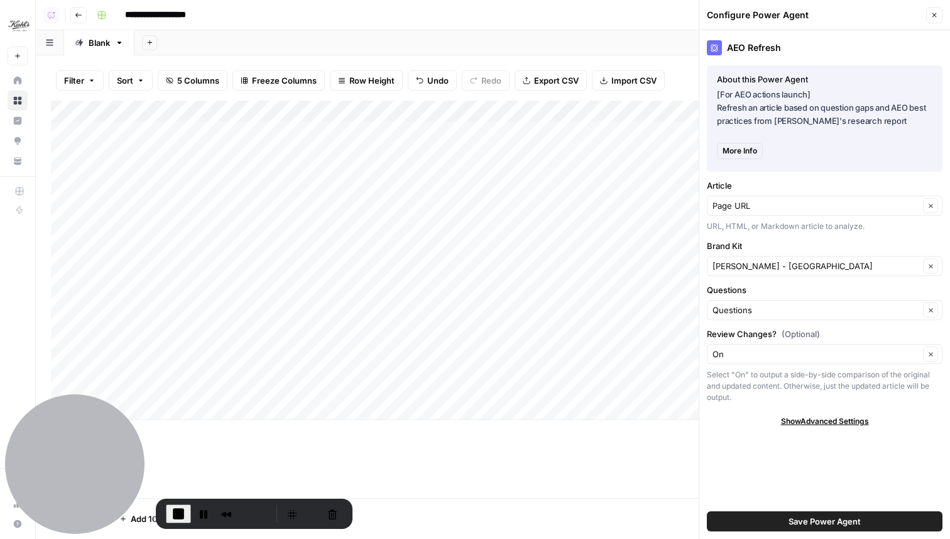
drag, startPoint x: 707, startPoint y: 286, endPoint x: 744, endPoint y: 312, distance: 45.5
click at [745, 319] on div "Questions Questions Clear" at bounding box center [825, 301] width 236 height 36
click at [747, 296] on div "Questions Questions Clear" at bounding box center [825, 301] width 236 height 36
click at [742, 220] on div "Article Page URL Clear URL, HTML, or Markdown article to analyze." at bounding box center [825, 205] width 236 height 53
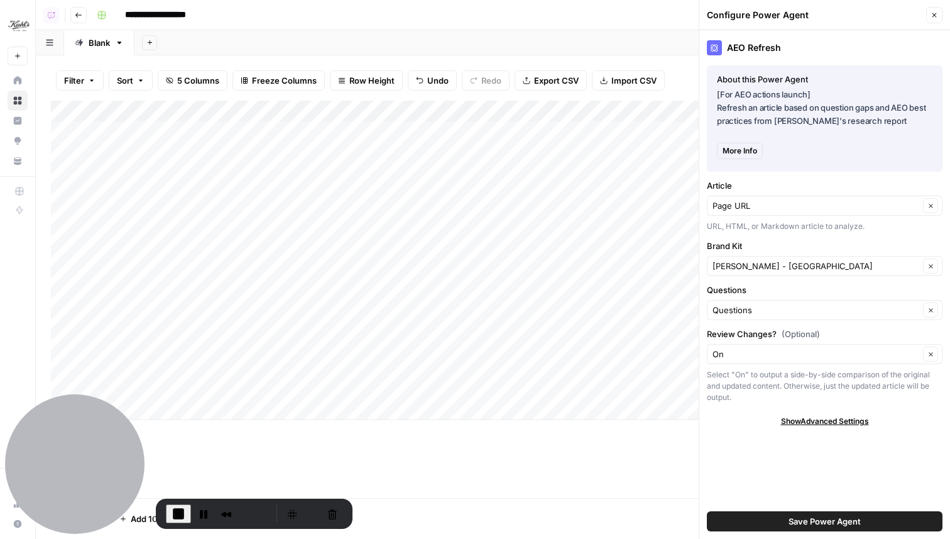
click at [742, 220] on div "Article Page URL Clear URL, HTML, or Markdown article to analyze." at bounding box center [825, 205] width 236 height 53
click at [178, 510] on span "End Recording" at bounding box center [178, 513] width 15 height 15
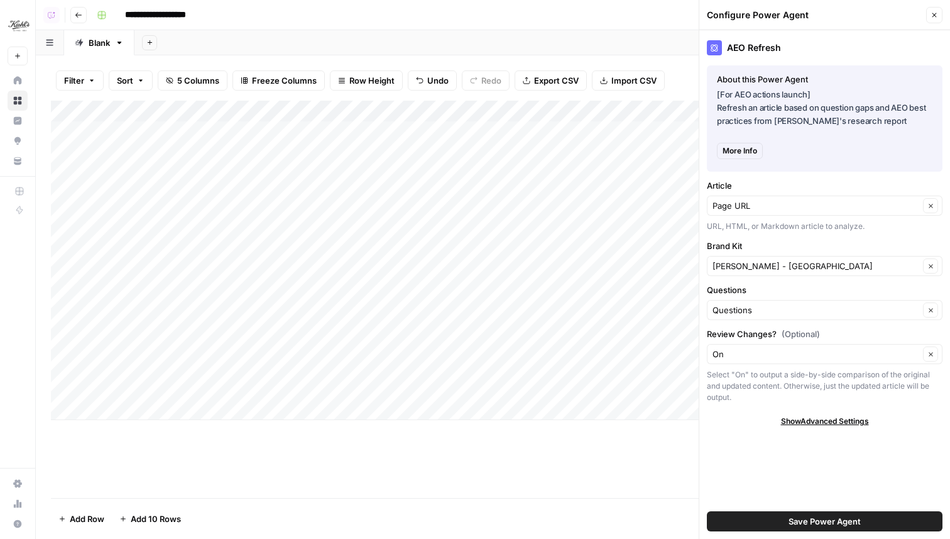
click at [582, 108] on div "Add Column" at bounding box center [493, 260] width 884 height 319
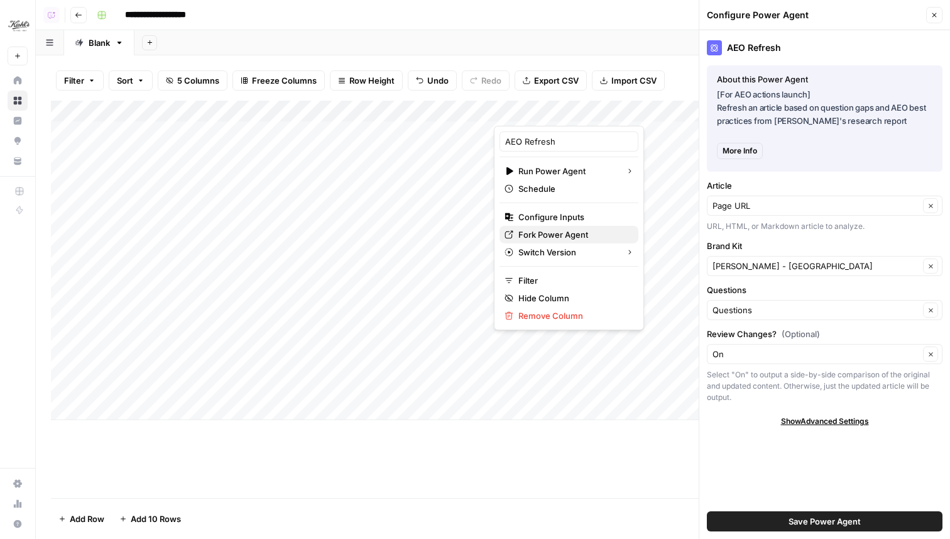
click at [566, 228] on span "Fork Power Agent" at bounding box center [574, 234] width 110 height 13
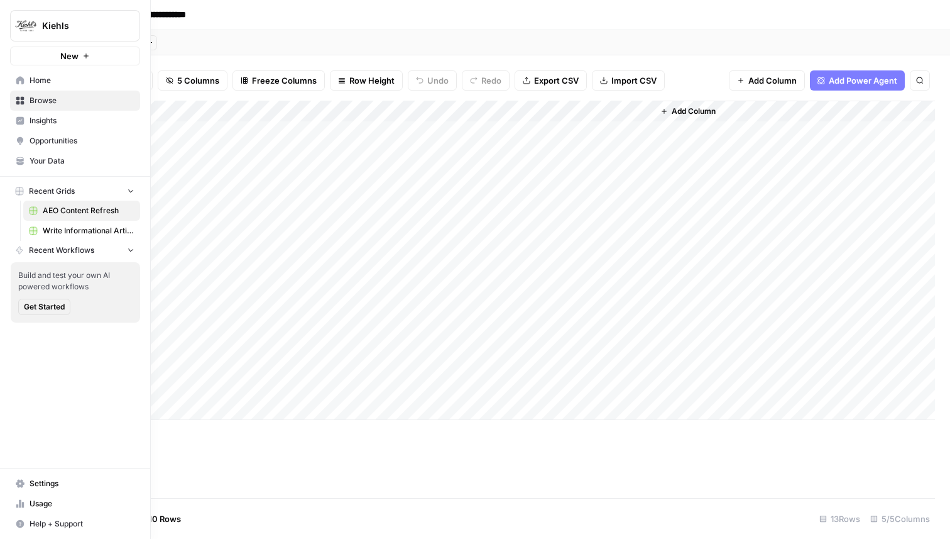
click at [20, 84] on icon at bounding box center [20, 80] width 9 height 9
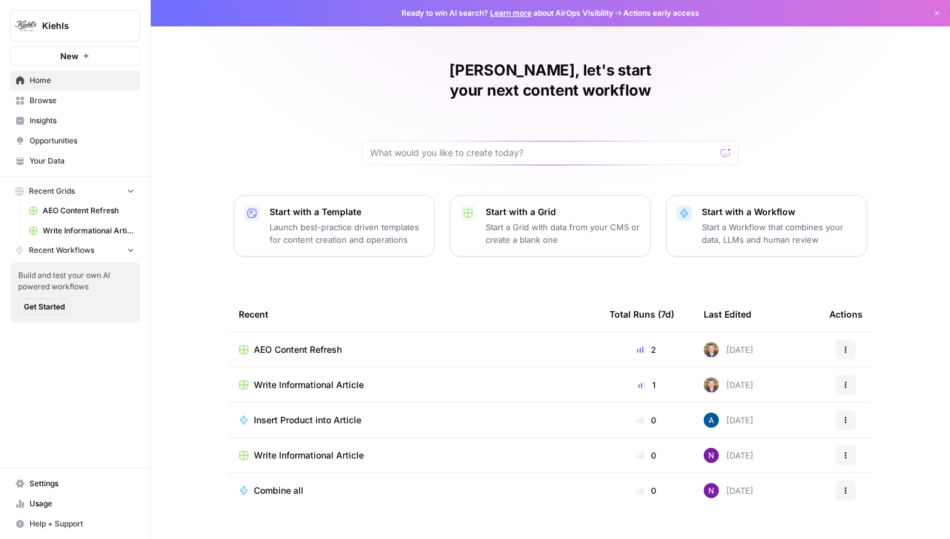
click at [57, 120] on span "Insights" at bounding box center [82, 120] width 105 height 11
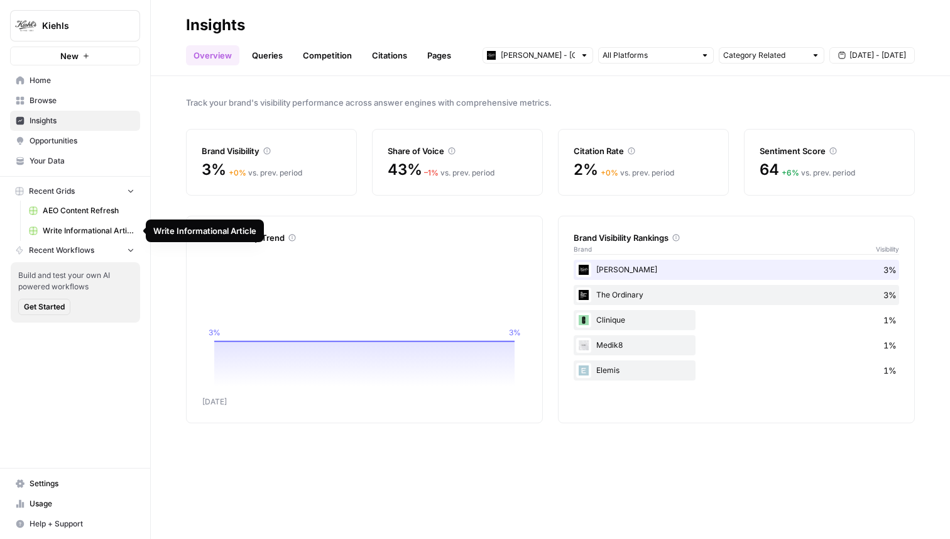
click at [57, 226] on span "Write Informational Article" at bounding box center [89, 230] width 92 height 11
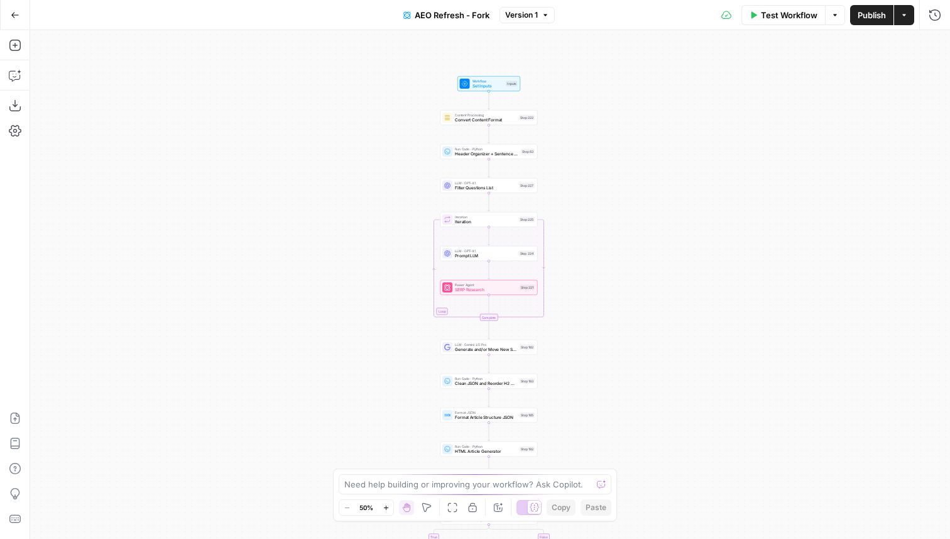
drag, startPoint x: 563, startPoint y: 77, endPoint x: 562, endPoint y: 147, distance: 69.8
click at [562, 147] on div "true false Workflow Set Inputs Inputs Content Processing Convert Content Format…" at bounding box center [490, 284] width 920 height 509
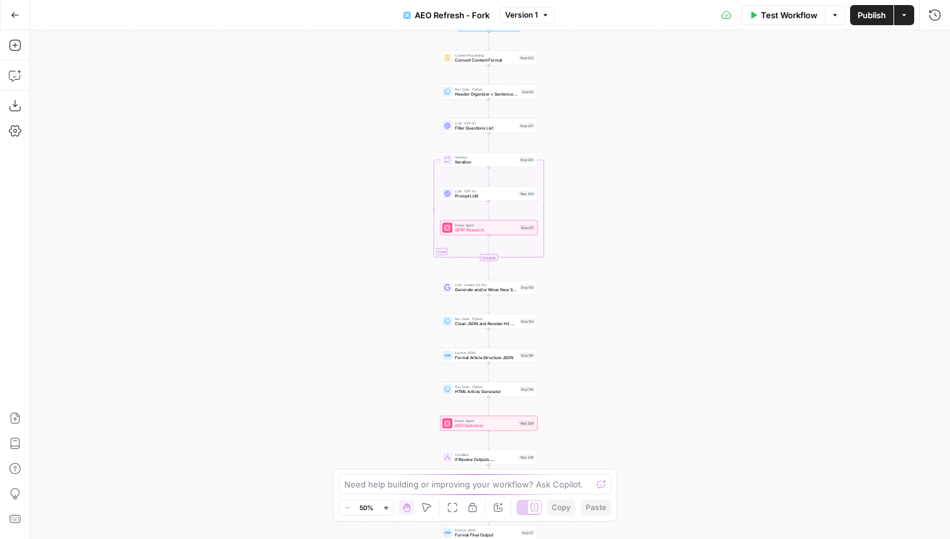
drag, startPoint x: 566, startPoint y: 280, endPoint x: 566, endPoint y: 218, distance: 62.2
click at [566, 219] on div "true false Workflow Set Inputs Inputs Content Processing Convert Content Format…" at bounding box center [490, 284] width 920 height 509
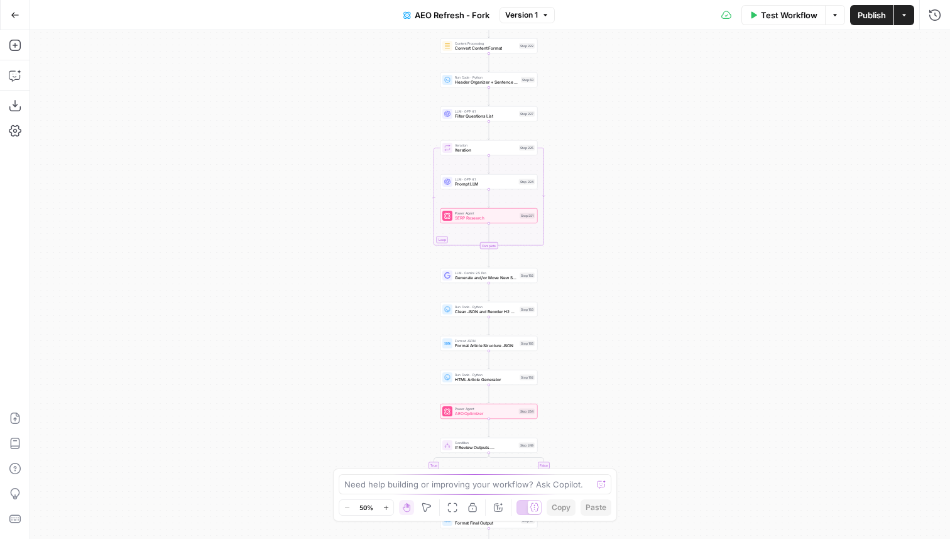
drag, startPoint x: 566, startPoint y: 218, endPoint x: 566, endPoint y: 160, distance: 57.8
click at [566, 160] on div "true false Workflow Set Inputs Inputs Content Processing Convert Content Format…" at bounding box center [490, 284] width 920 height 509
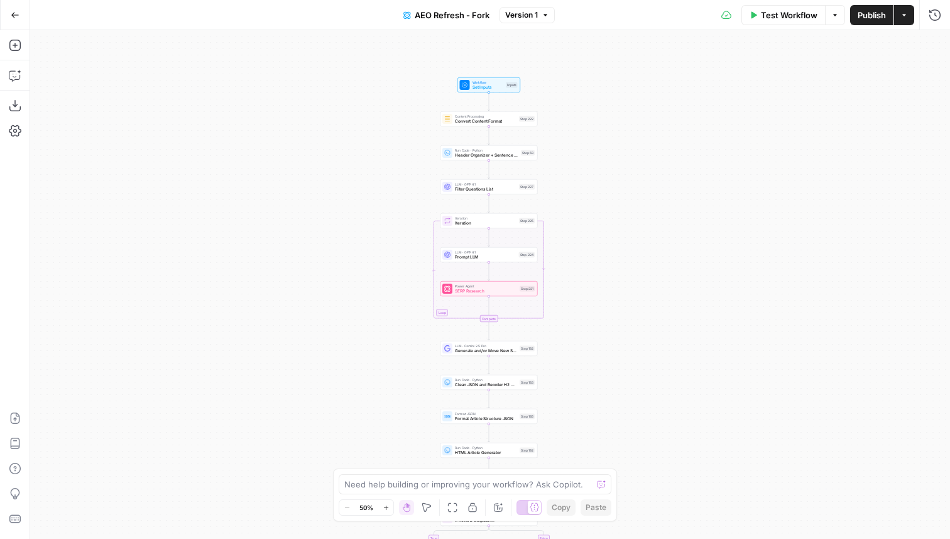
drag, startPoint x: 563, startPoint y: 108, endPoint x: 563, endPoint y: 229, distance: 121.3
click at [563, 229] on div "true false Workflow Set Inputs Inputs Content Processing Convert Content Format…" at bounding box center [490, 284] width 920 height 509
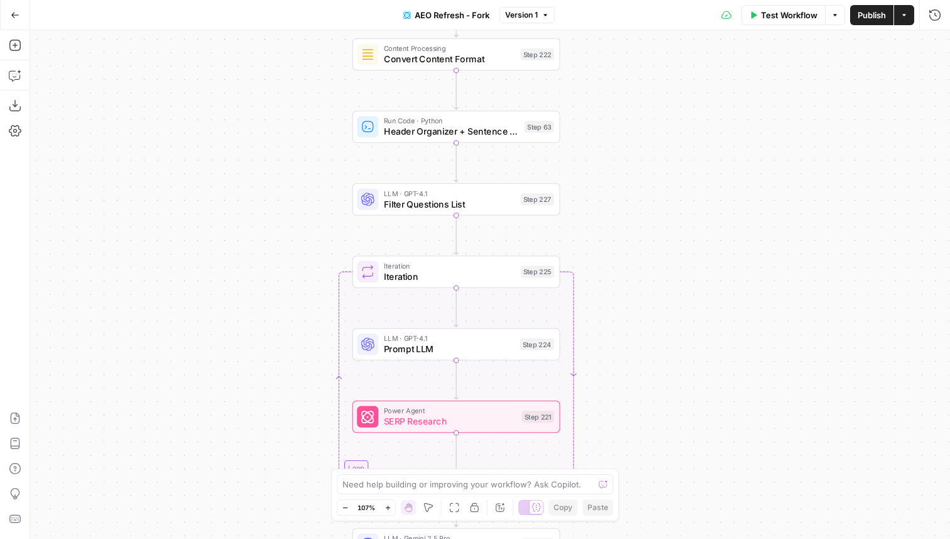
drag, startPoint x: 659, startPoint y: 242, endPoint x: 668, endPoint y: 223, distance: 21.6
click at [668, 223] on div "true false Workflow Set Inputs Inputs Content Processing Convert Content Format…" at bounding box center [490, 284] width 920 height 509
click at [425, 202] on span "Filter Questions List" at bounding box center [449, 203] width 131 height 13
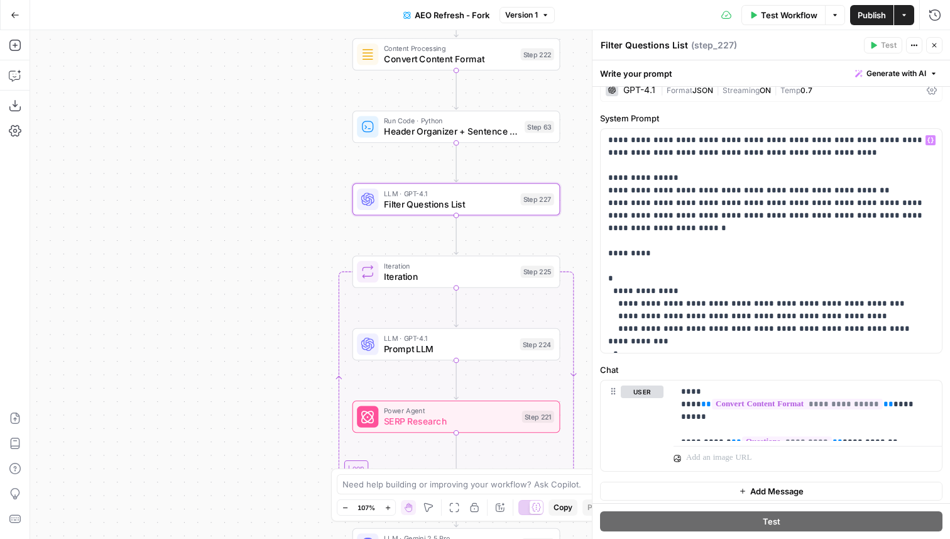
scroll to position [21, 0]
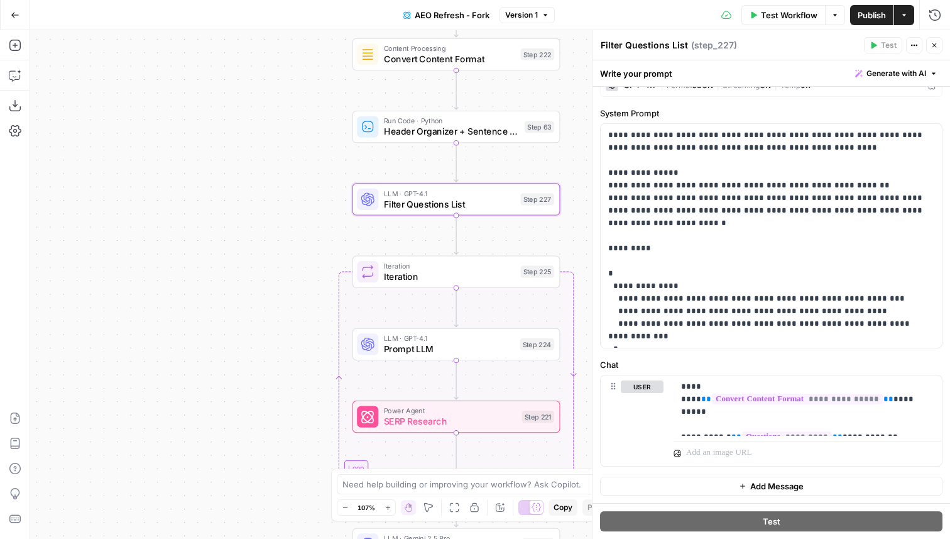
click at [934, 45] on icon "button" at bounding box center [935, 45] width 4 height 4
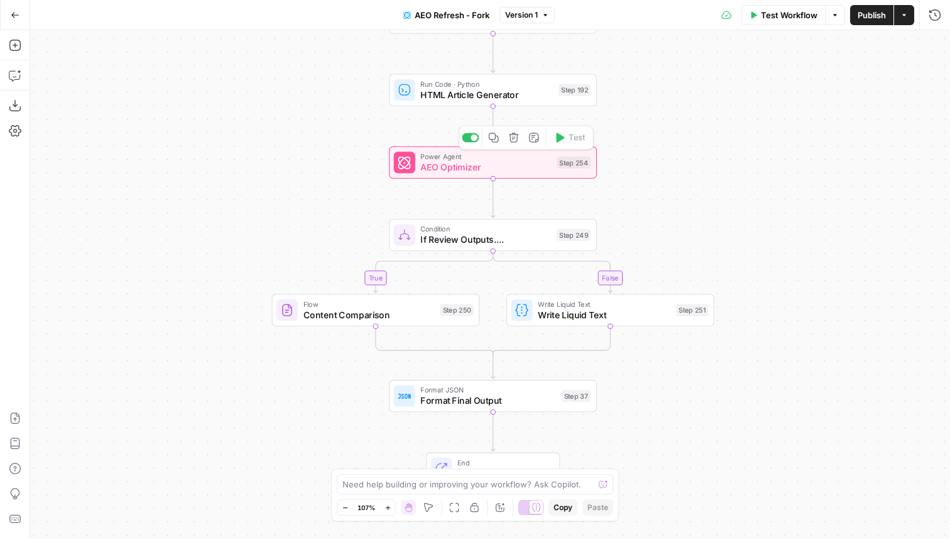
drag, startPoint x: 258, startPoint y: 99, endPoint x: 283, endPoint y: 159, distance: 65.4
click at [284, 160] on div "true false Workflow Set Inputs Inputs Content Processing Convert Content Format…" at bounding box center [490, 284] width 920 height 509
